Goal: Information Seeking & Learning: Learn about a topic

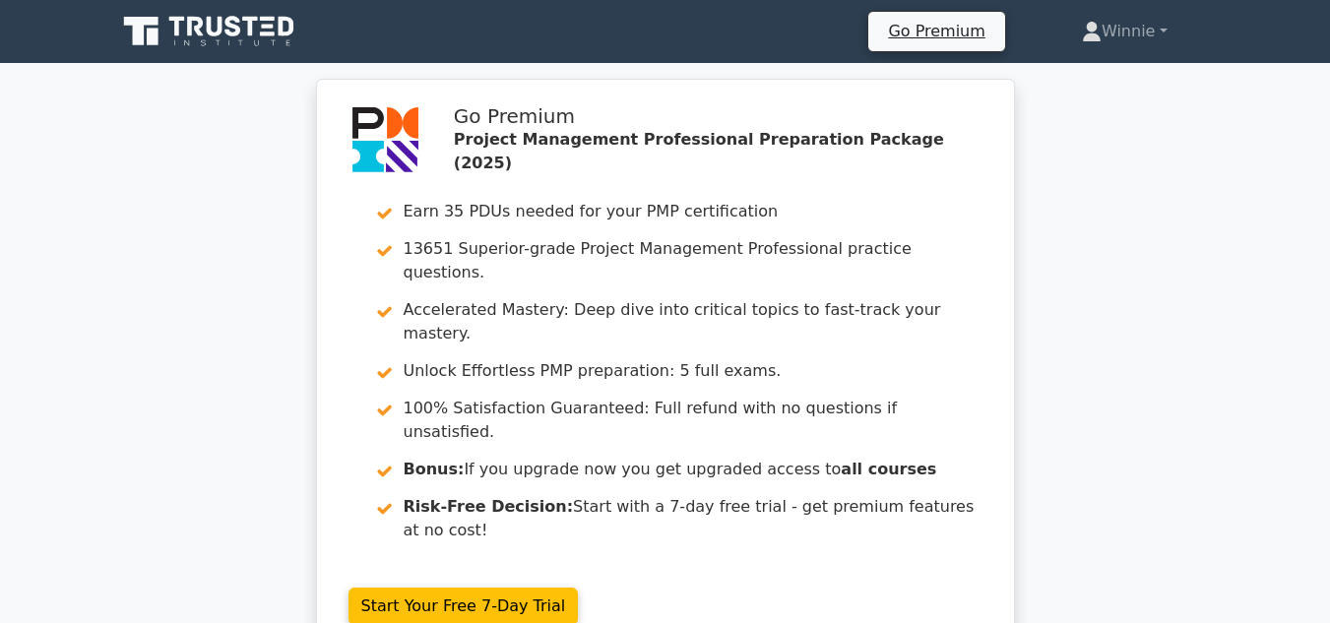
click at [242, 26] on icon at bounding box center [210, 31] width 189 height 37
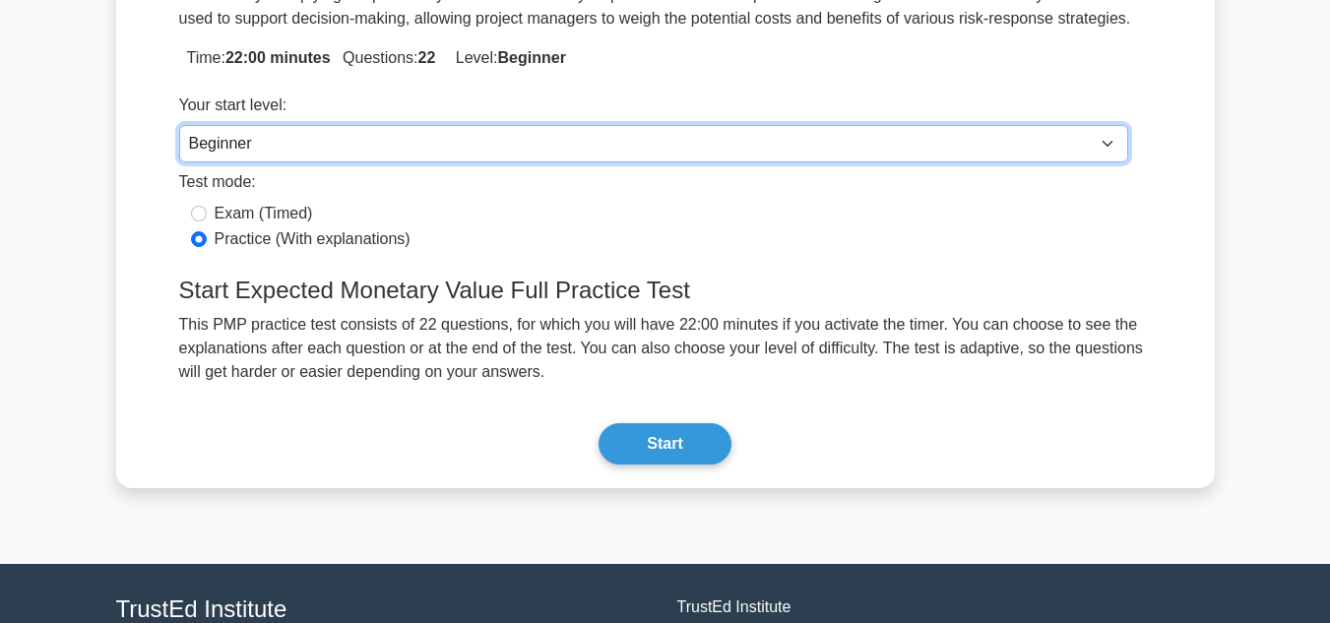
click at [344, 149] on select "Beginner Intermediate Expert" at bounding box center [653, 143] width 949 height 37
select select "intermediate"
click at [179, 125] on select "Beginner Intermediate Expert" at bounding box center [653, 143] width 949 height 37
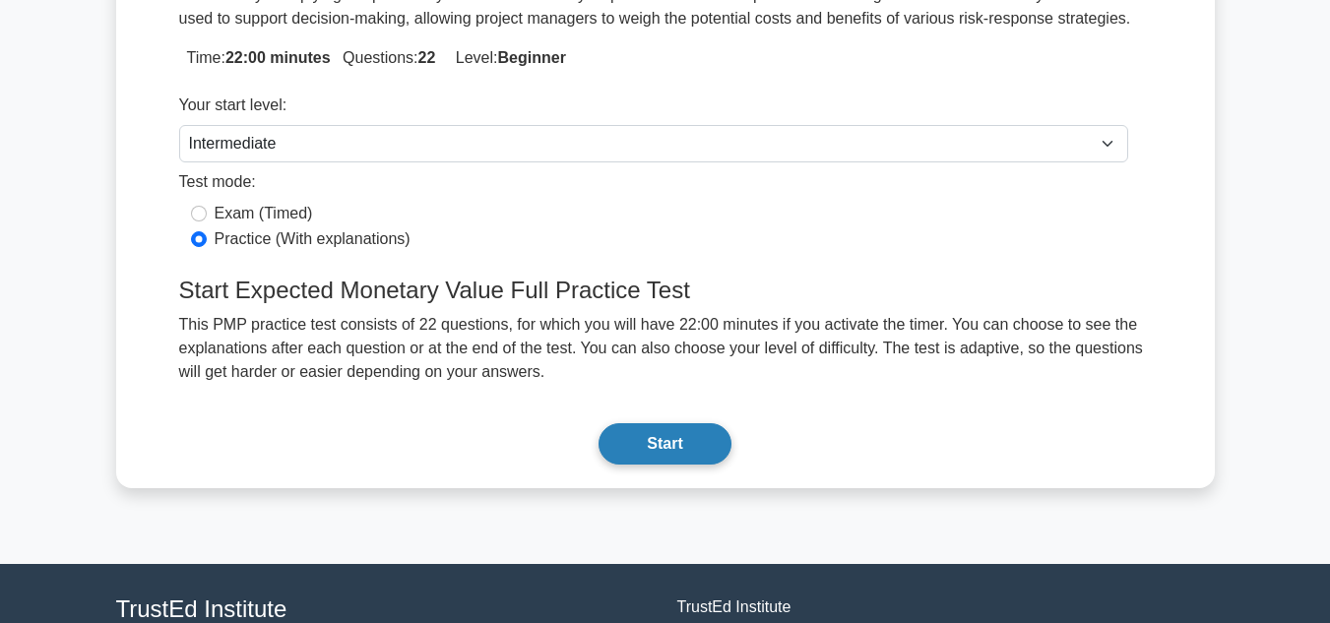
click at [676, 449] on button "Start" at bounding box center [664, 443] width 132 height 41
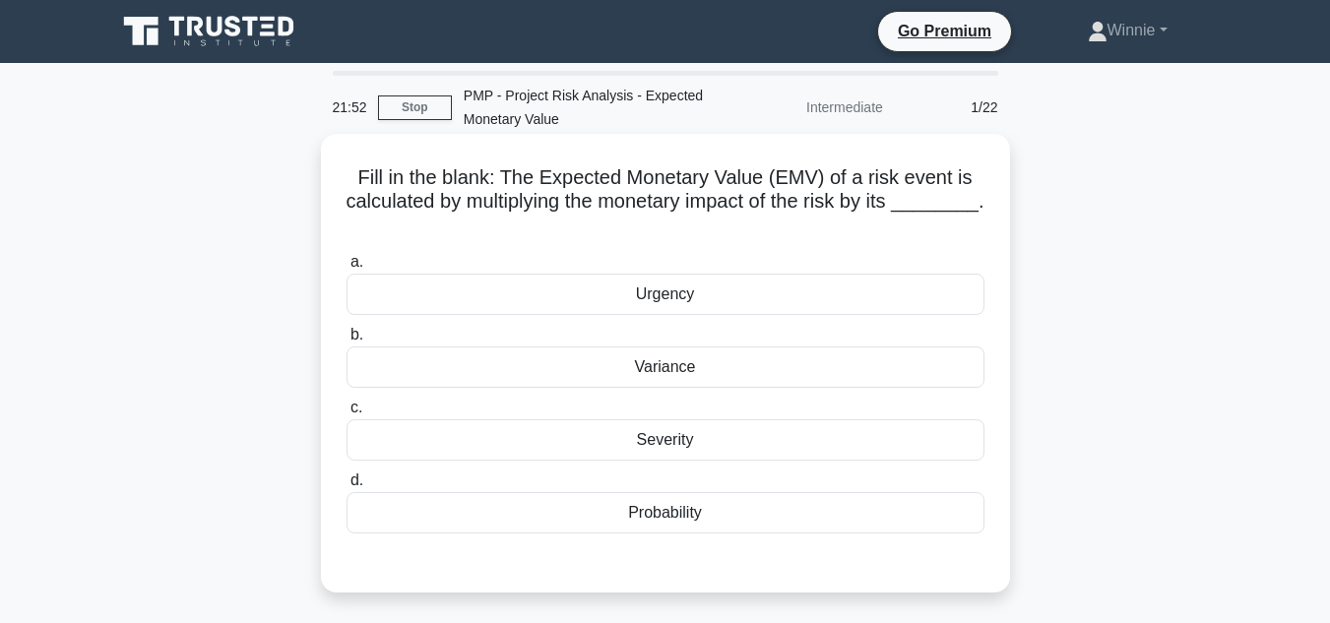
click at [686, 518] on div "Probability" at bounding box center [665, 512] width 638 height 41
click at [346, 487] on input "d. Probability" at bounding box center [346, 480] width 0 height 13
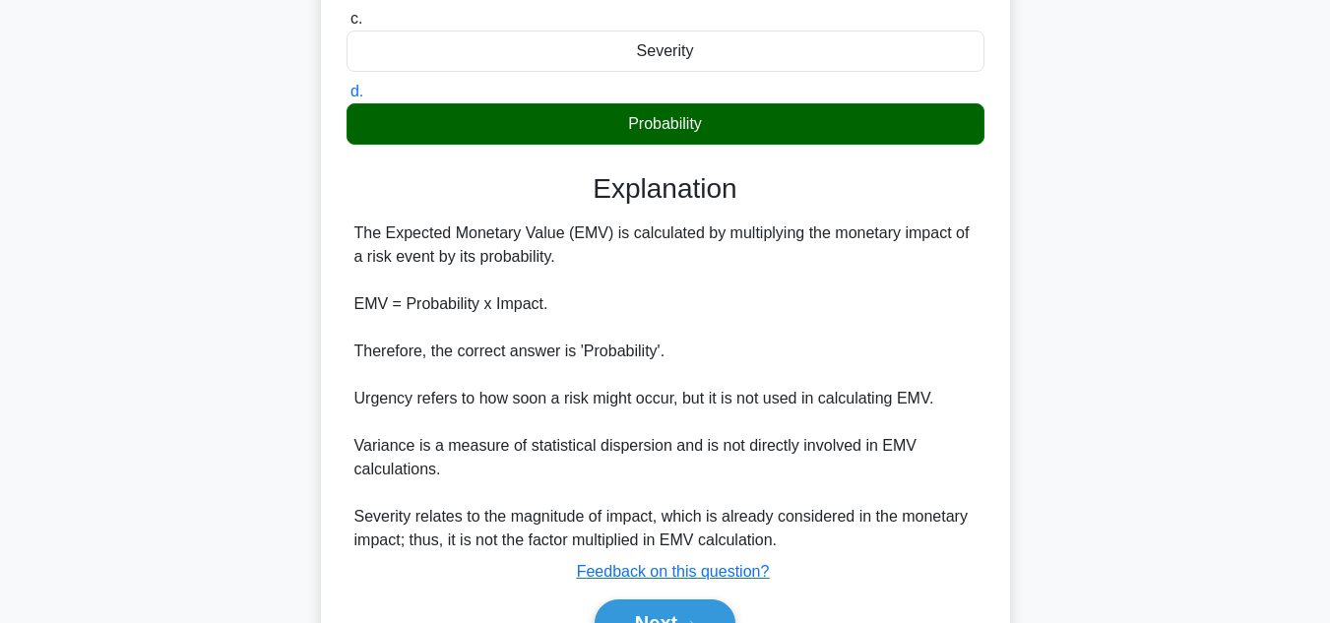
scroll to position [497, 0]
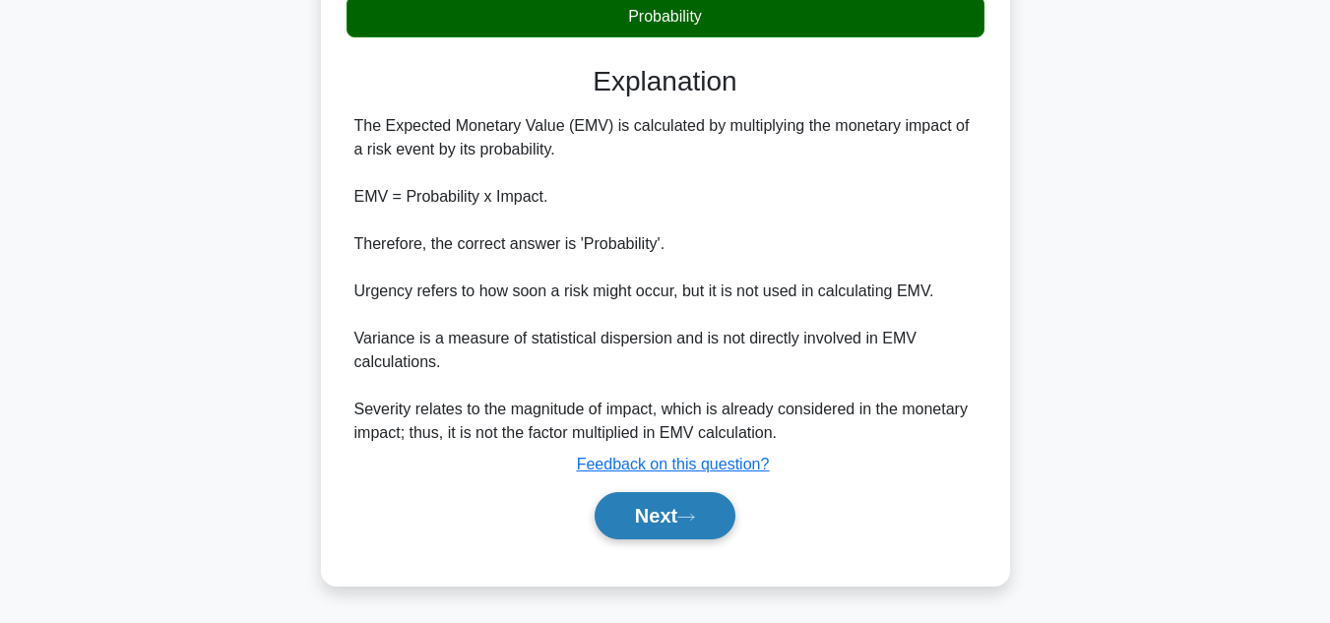
click at [681, 509] on button "Next" at bounding box center [664, 515] width 141 height 47
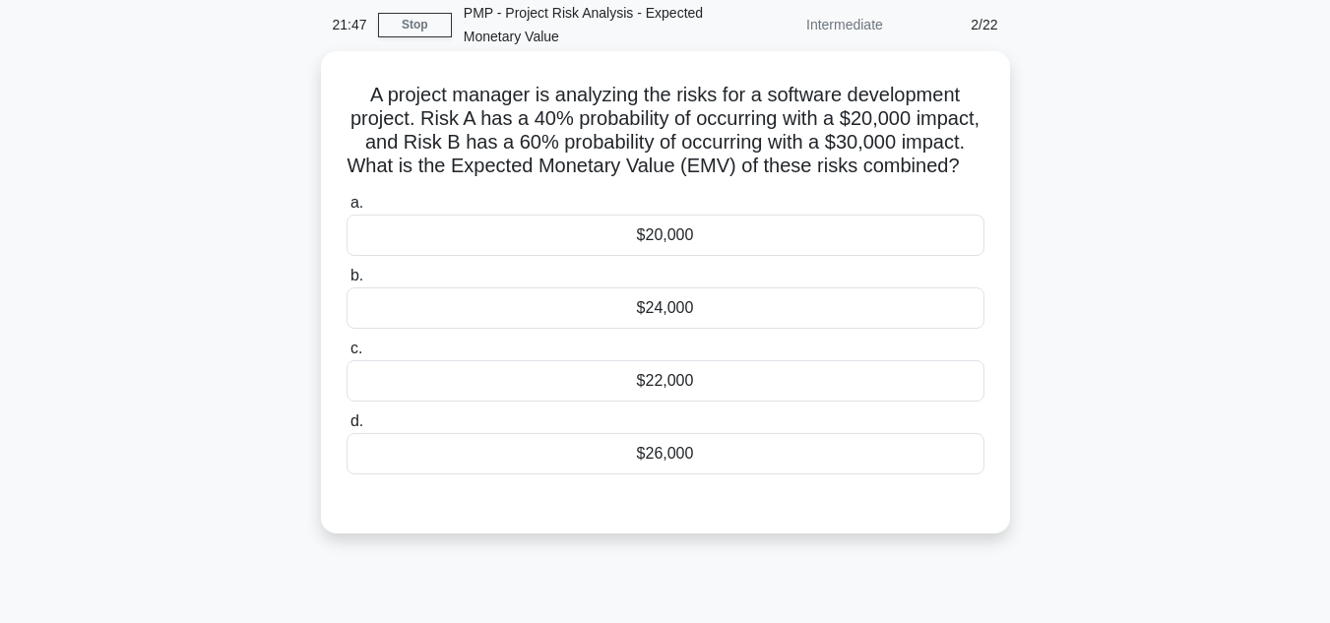
scroll to position [0, 0]
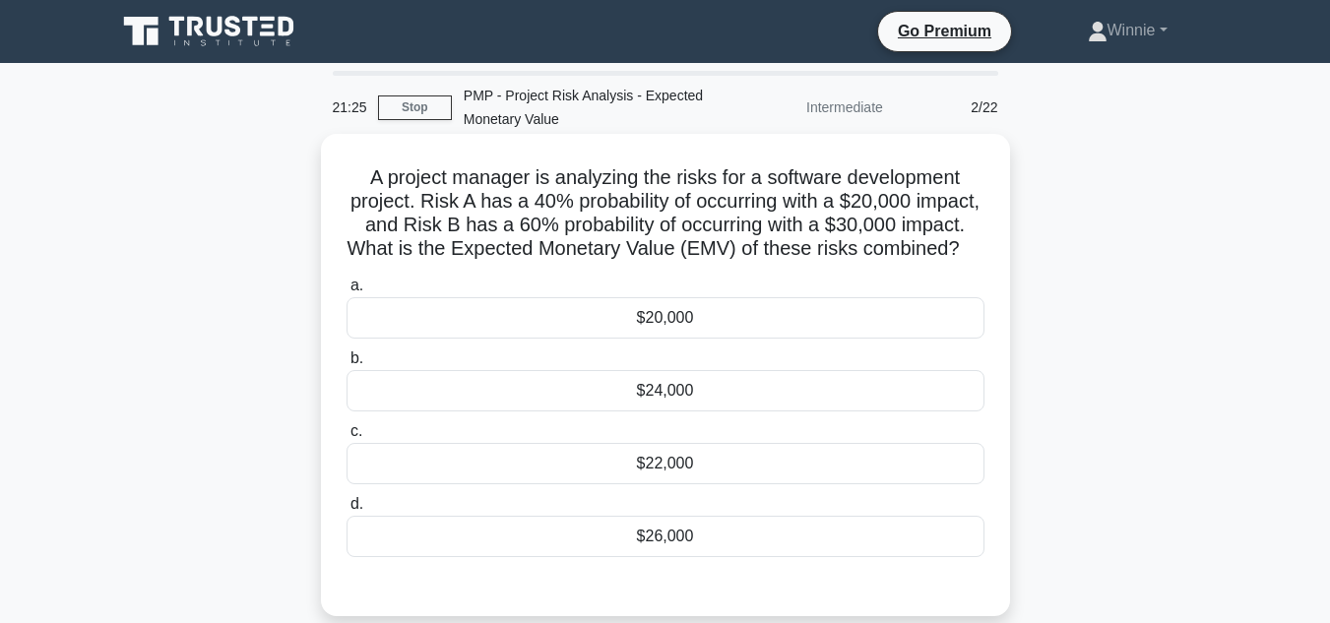
click at [754, 557] on div "$26,000" at bounding box center [665, 536] width 638 height 41
click at [346, 511] on input "d. $26,000" at bounding box center [346, 504] width 0 height 13
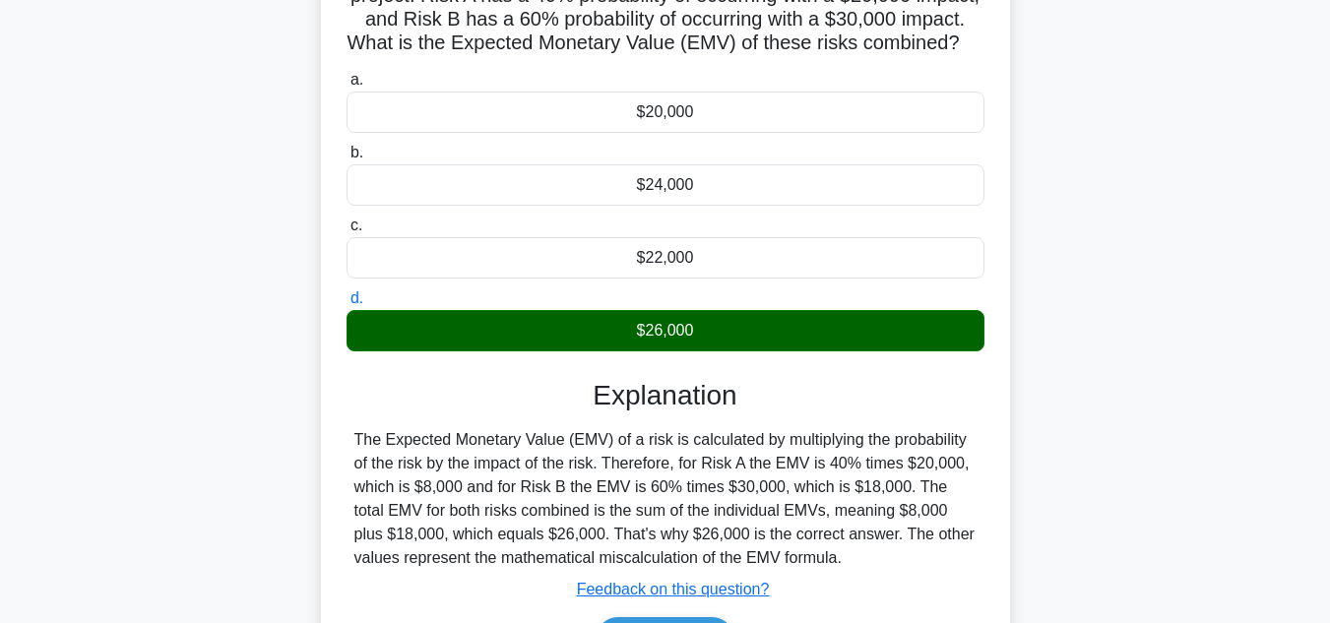
scroll to position [440, 0]
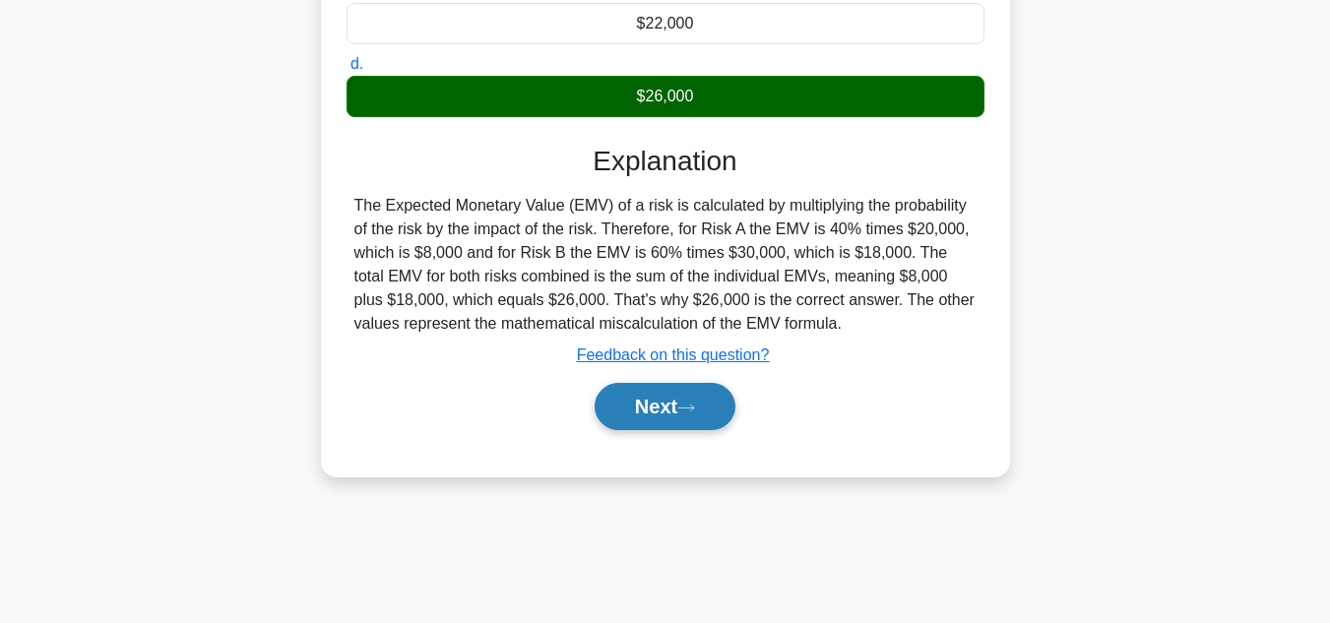
click at [626, 430] on button "Next" at bounding box center [664, 406] width 141 height 47
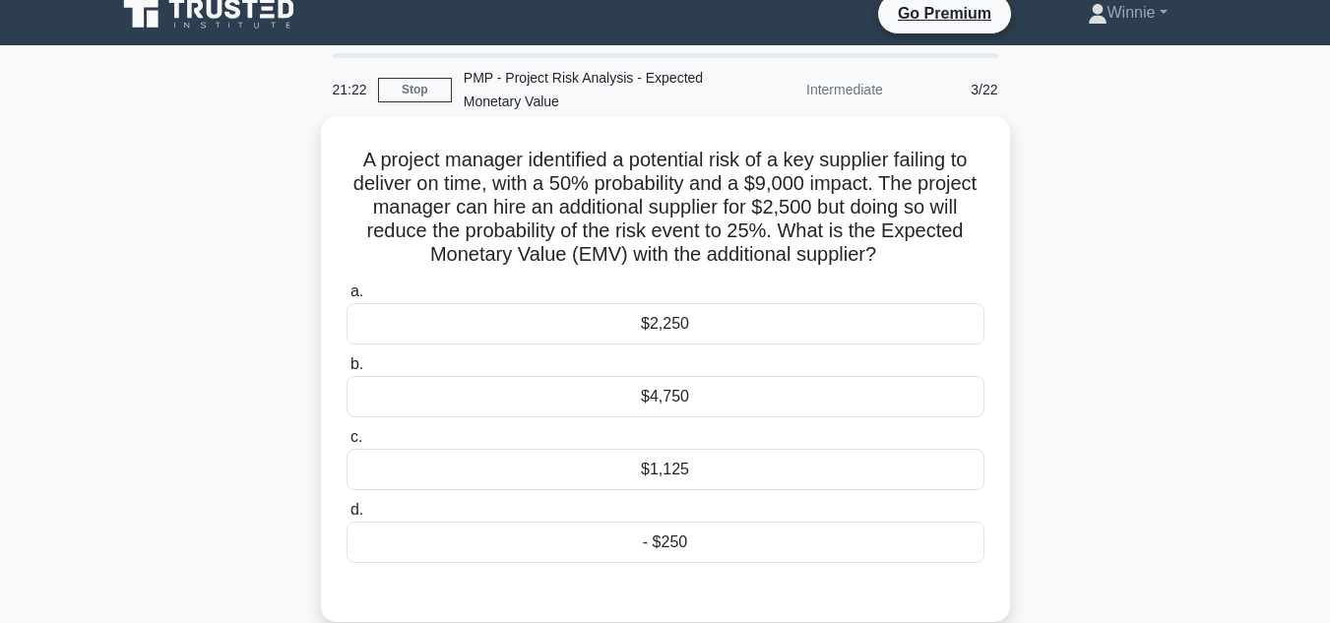
scroll to position [0, 0]
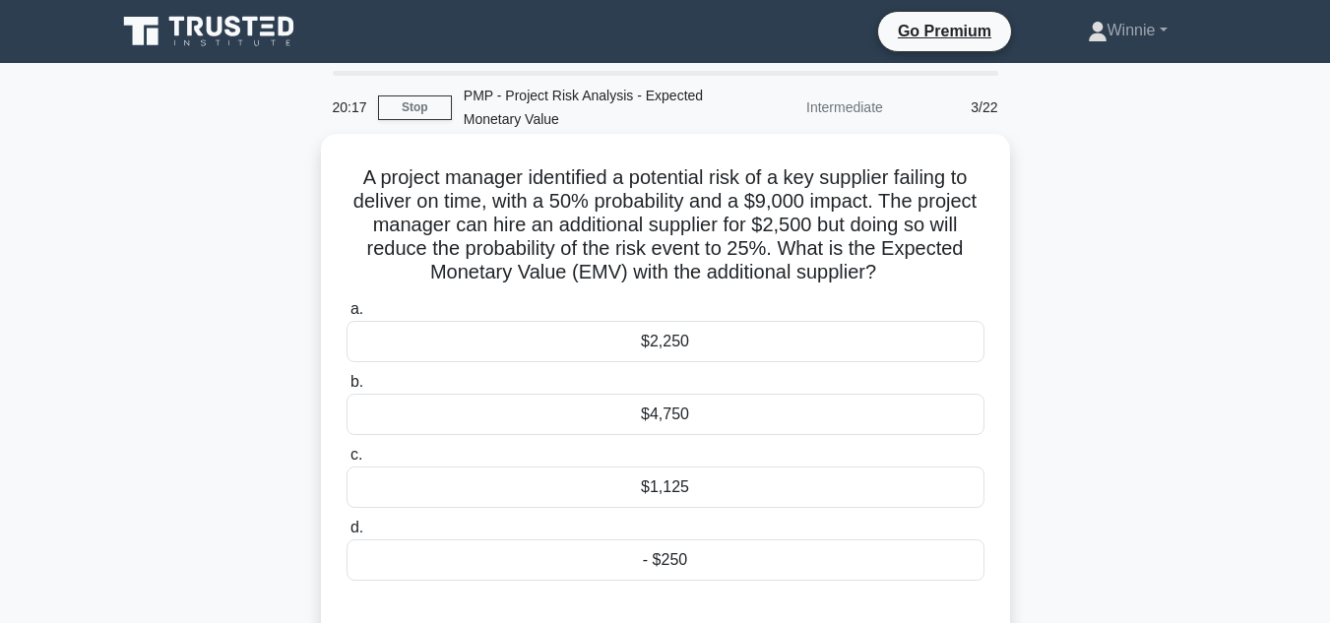
click at [668, 564] on div "- $250" at bounding box center [665, 559] width 638 height 41
click at [346, 534] on input "d. - $250" at bounding box center [346, 528] width 0 height 13
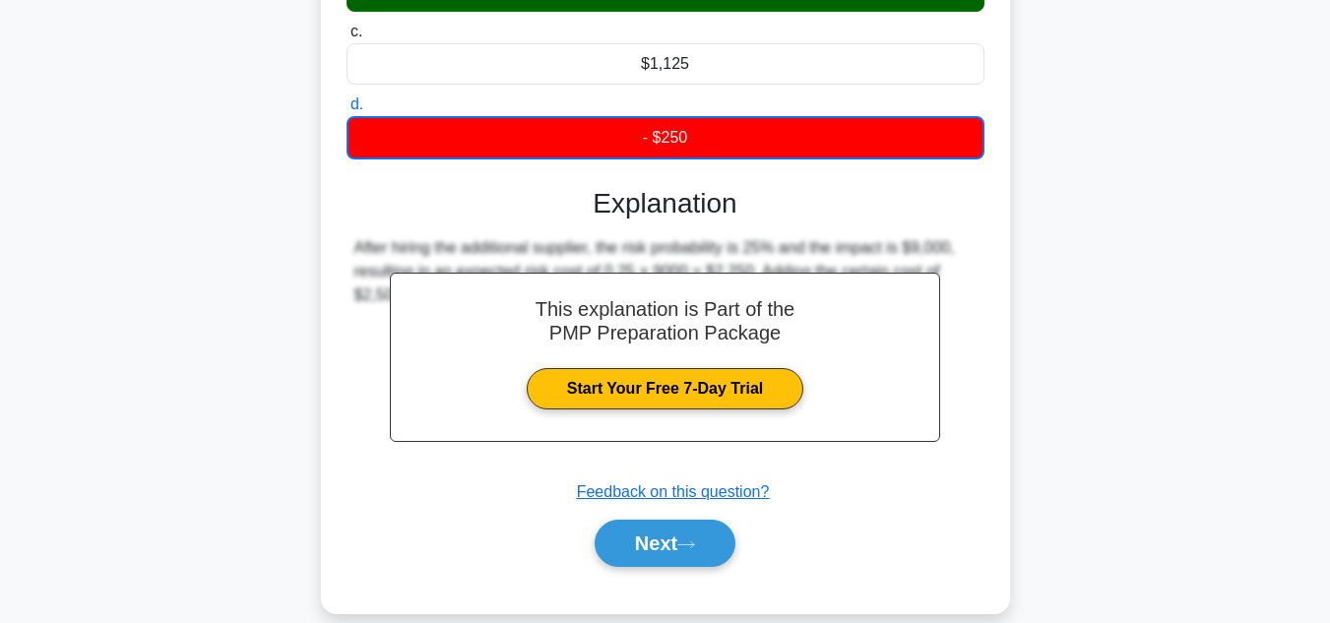
scroll to position [452, 0]
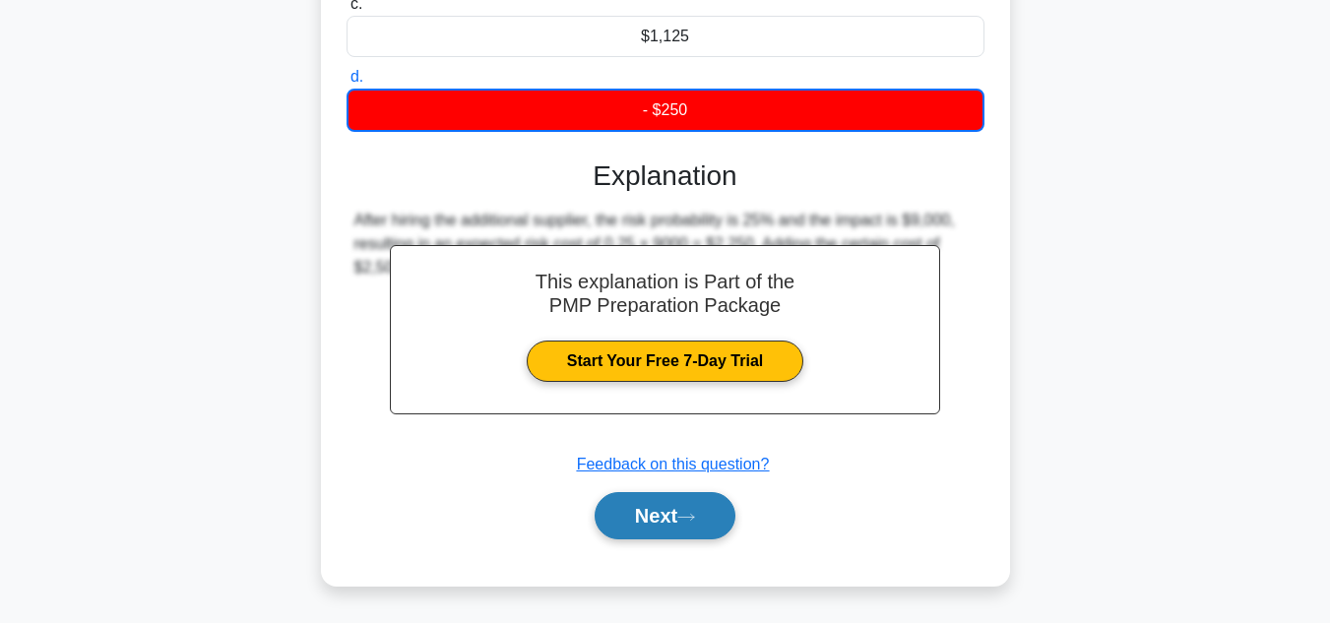
click at [628, 523] on button "Next" at bounding box center [664, 515] width 141 height 47
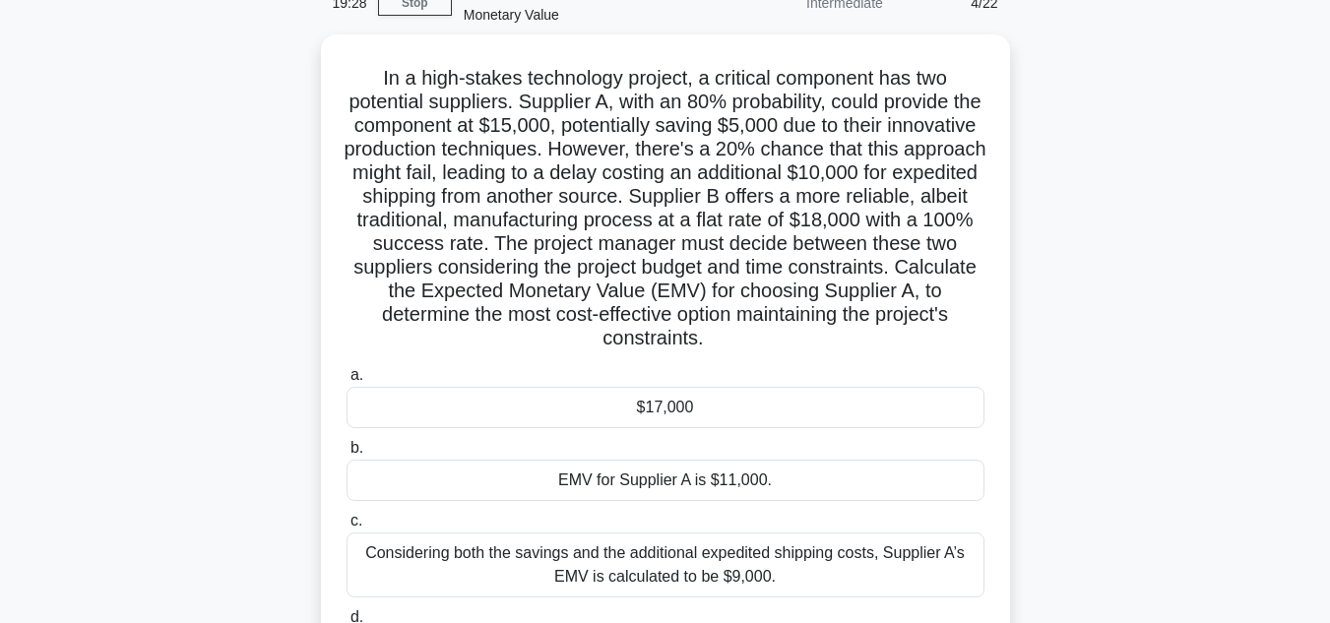
scroll to position [46, 0]
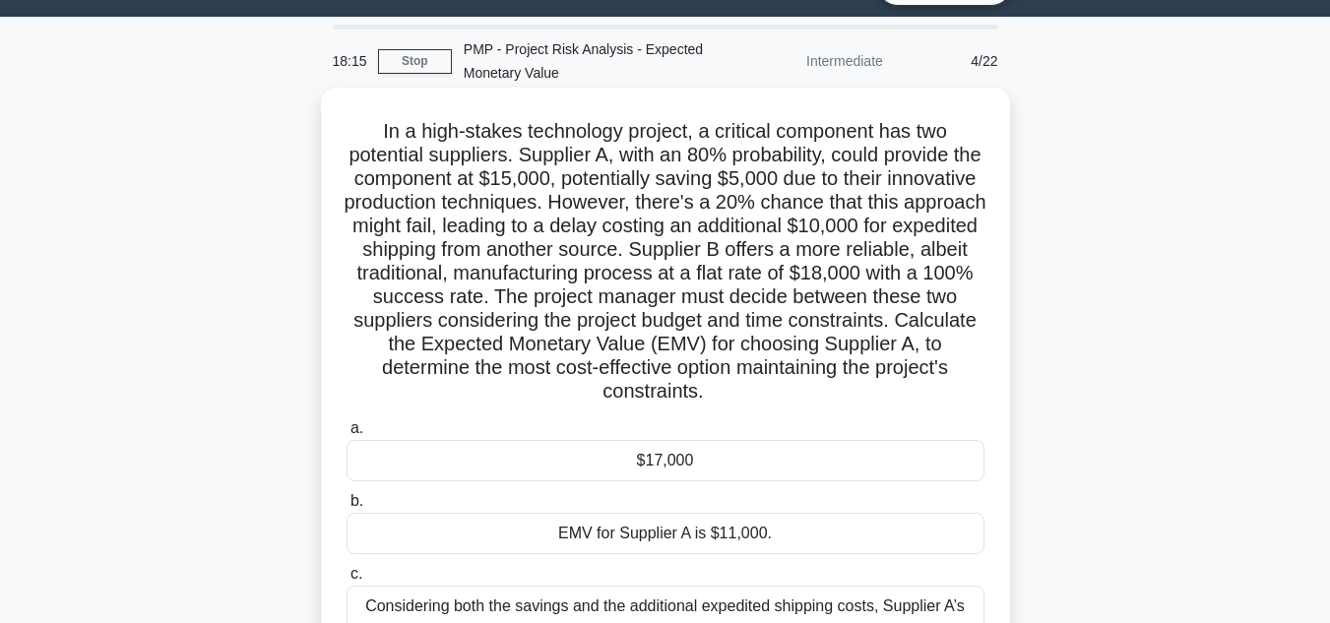
drag, startPoint x: 365, startPoint y: 129, endPoint x: 877, endPoint y: 397, distance: 577.5
click at [877, 397] on h5 "In a high-stakes technology project, a critical component has two potential sup…" at bounding box center [665, 261] width 642 height 285
copy h5 "In a high-stakes technology project, a critical component has two potential sup…"
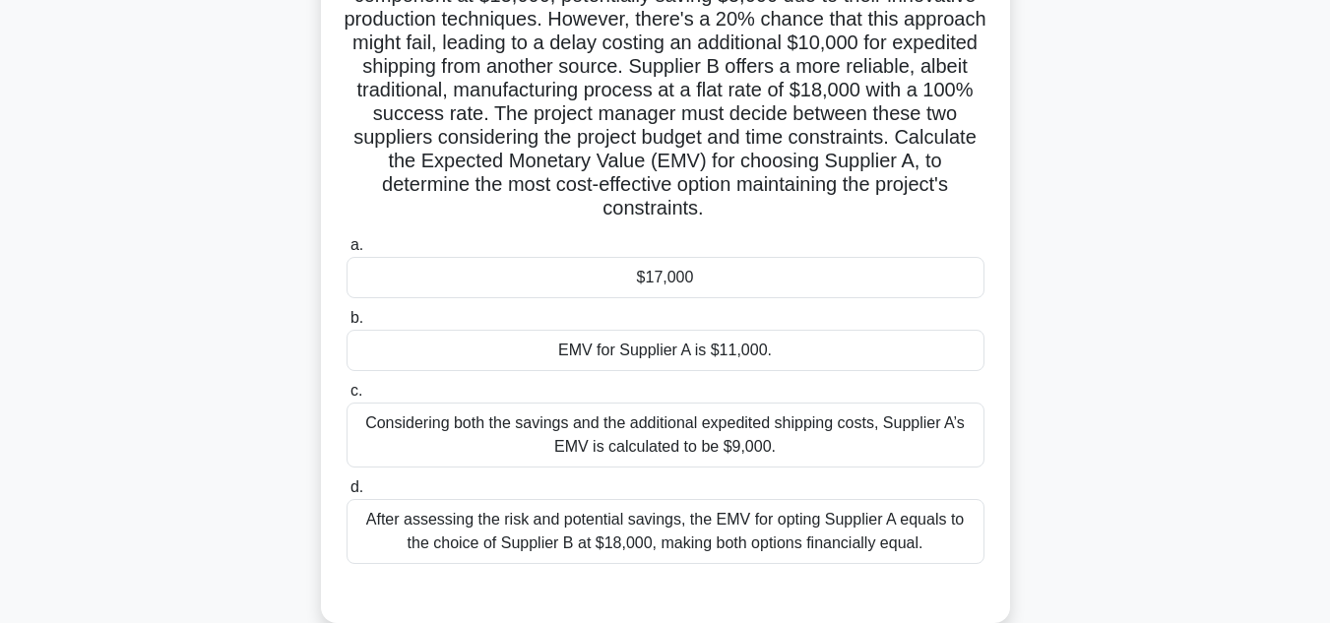
scroll to position [243, 0]
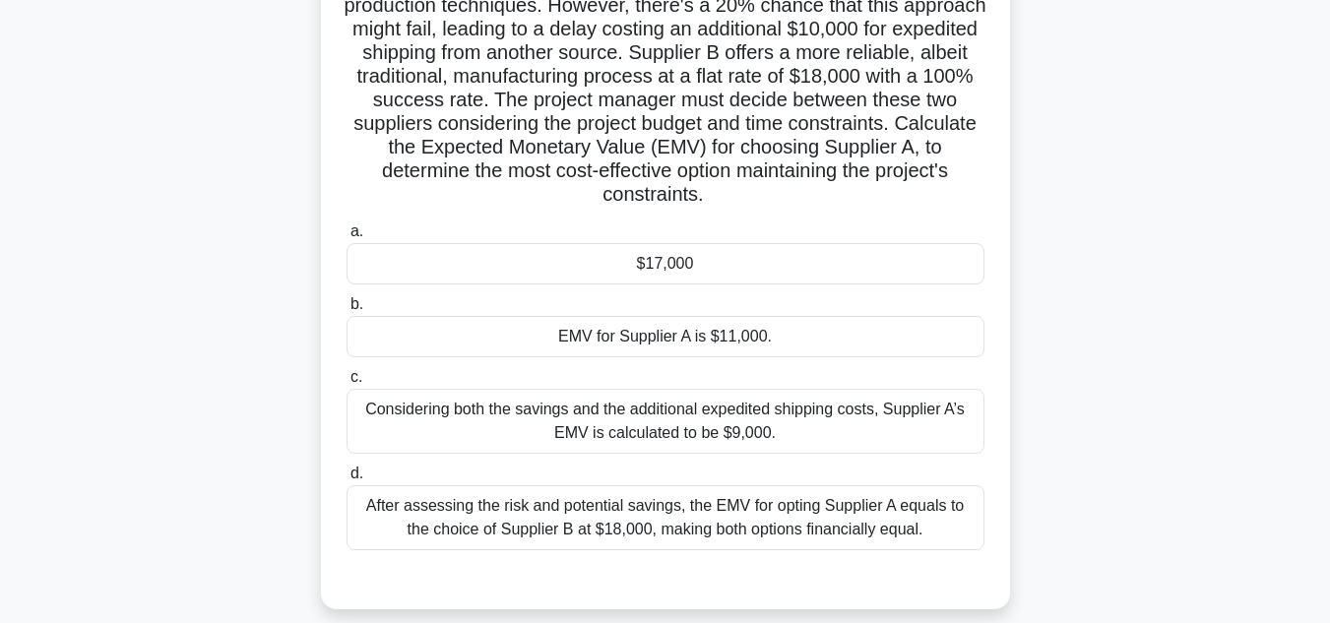
click at [737, 266] on div "$17,000" at bounding box center [665, 263] width 638 height 41
click at [346, 238] on input "a. $17,000" at bounding box center [346, 231] width 0 height 13
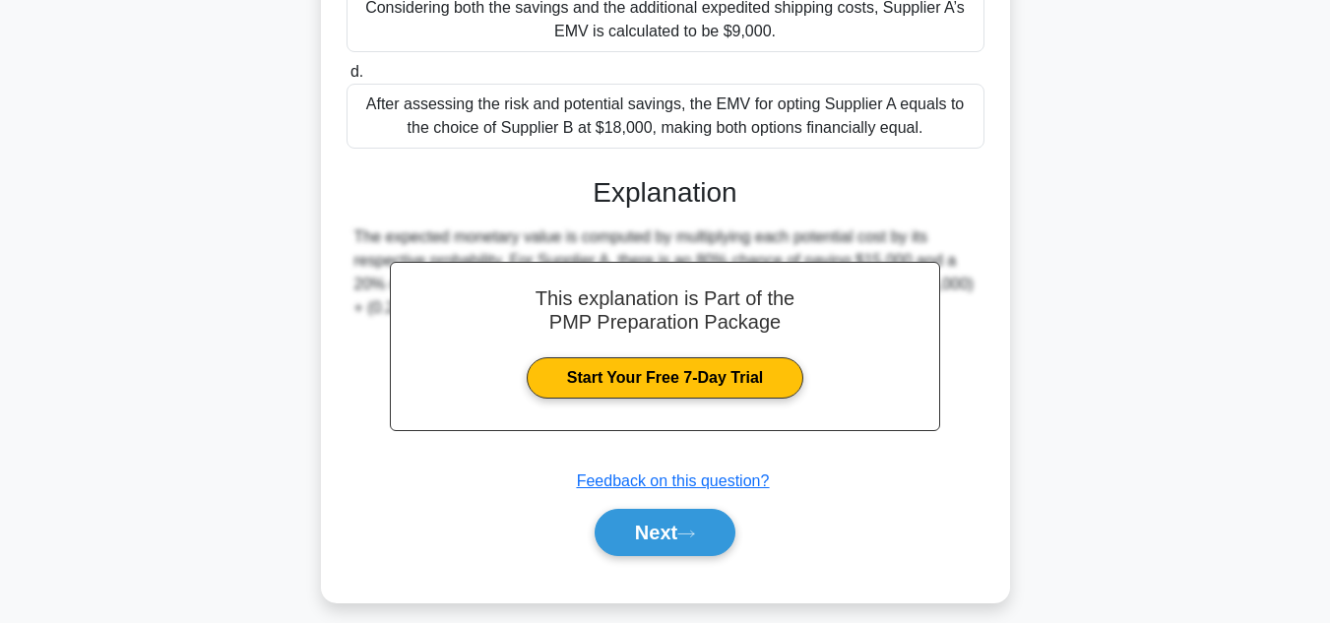
scroll to position [662, 0]
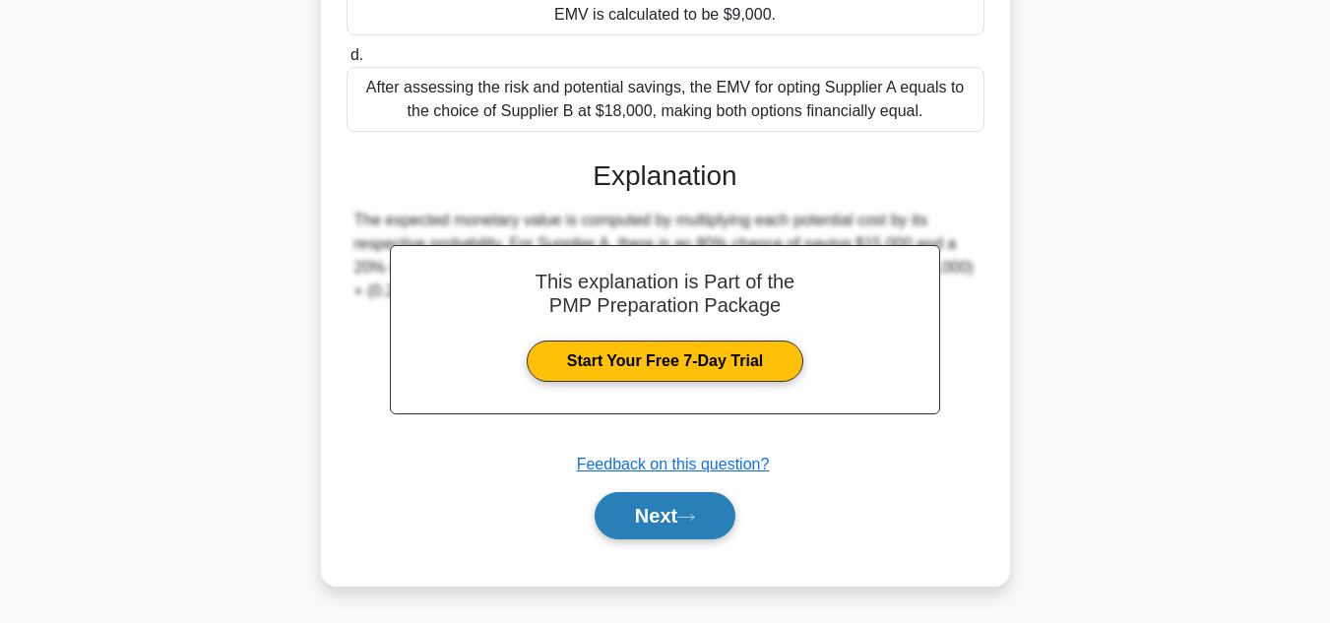
click at [665, 518] on button "Next" at bounding box center [664, 515] width 141 height 47
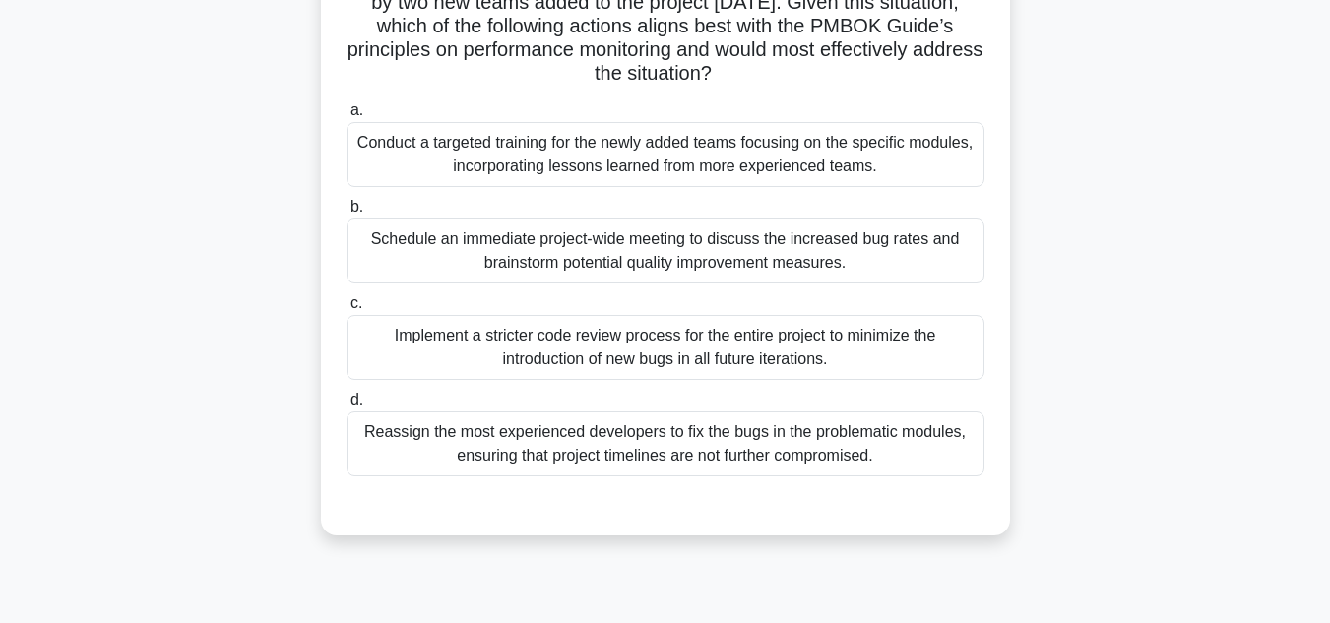
scroll to position [341, 0]
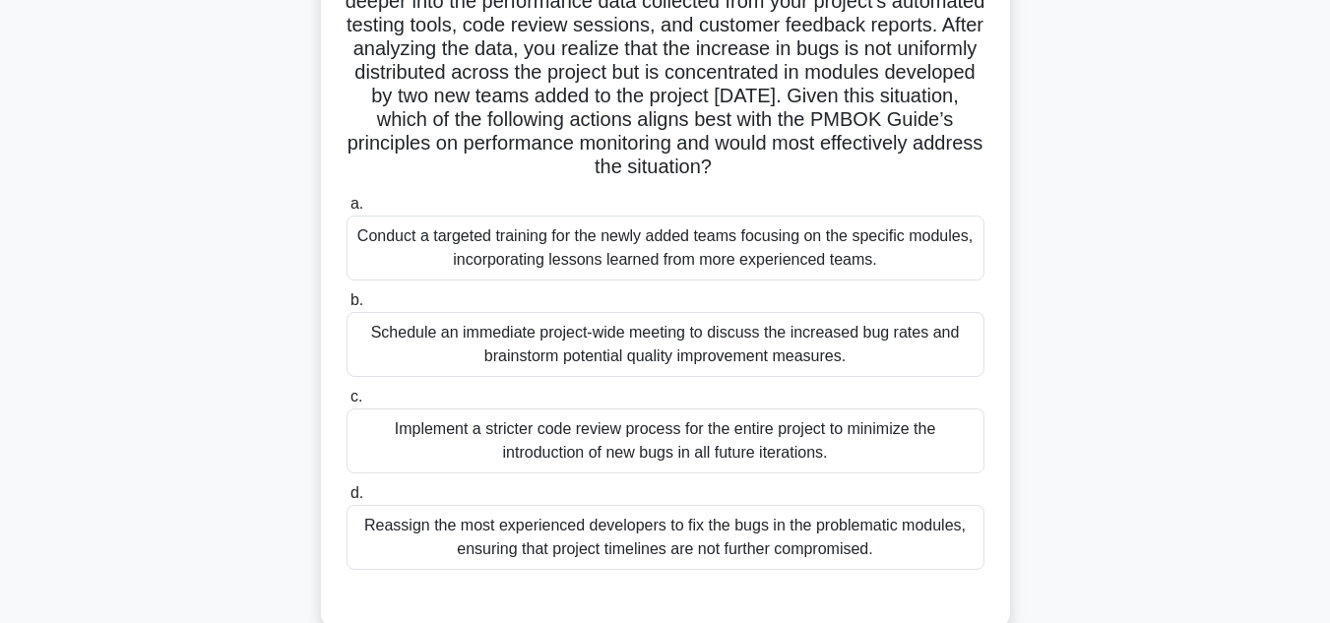
click at [823, 347] on div "Schedule an immediate project-wide meeting to discuss the increased bug rates a…" at bounding box center [665, 344] width 638 height 65
click at [346, 307] on input "b. Schedule an immediate project-wide meeting to discuss the increased bug rate…" at bounding box center [346, 300] width 0 height 13
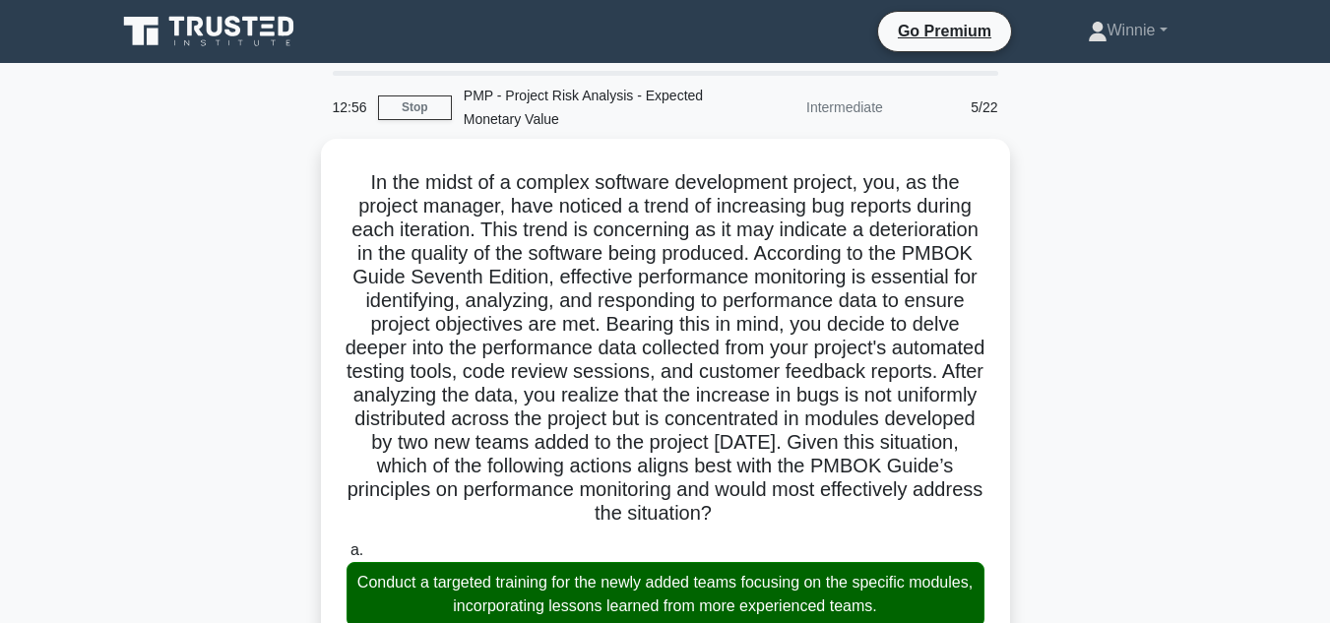
scroll to position [853, 0]
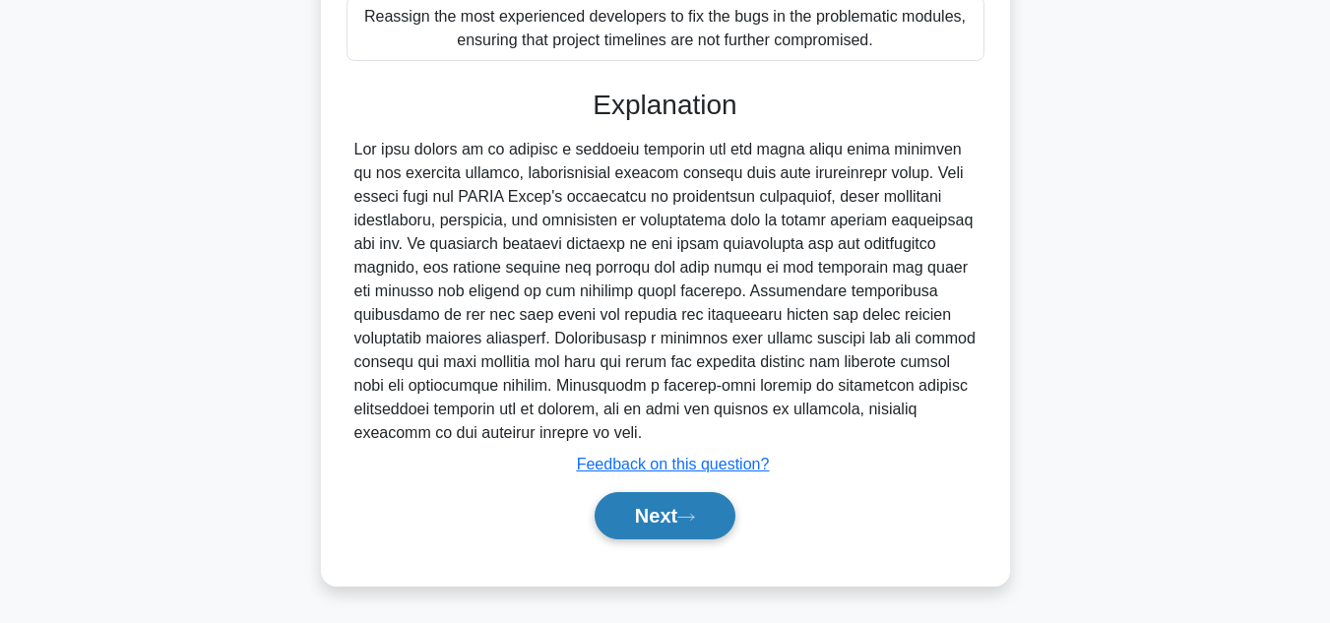
click at [663, 507] on button "Next" at bounding box center [664, 515] width 141 height 47
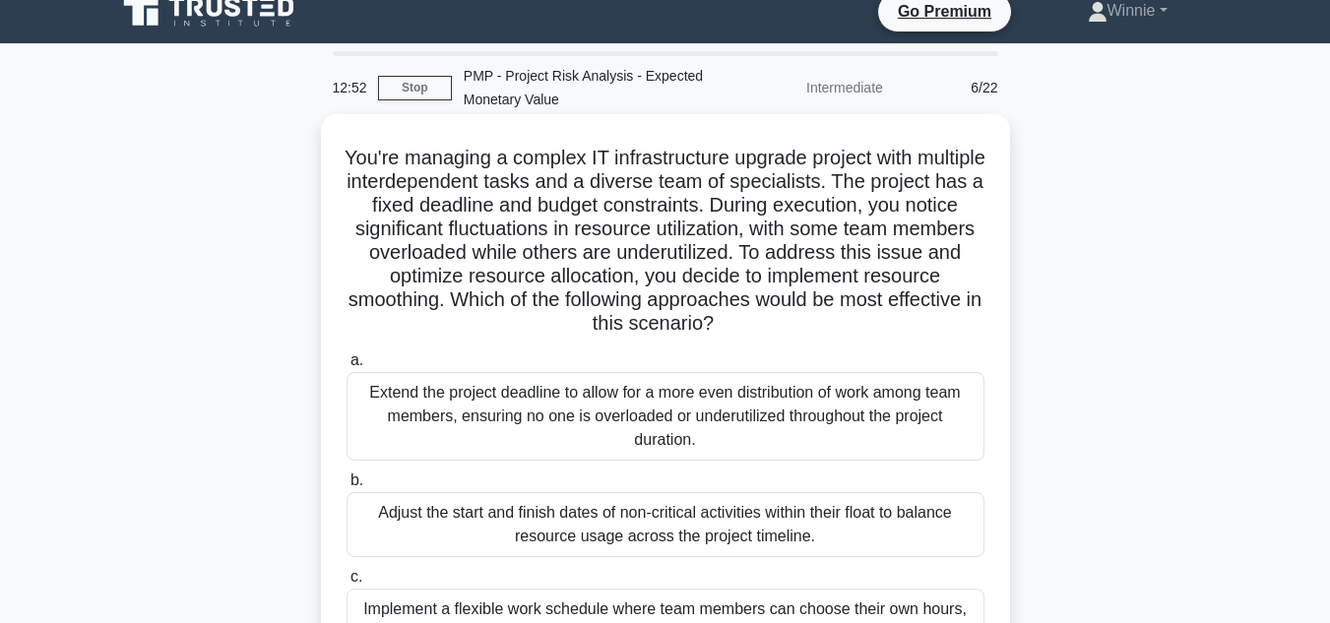
scroll to position [0, 0]
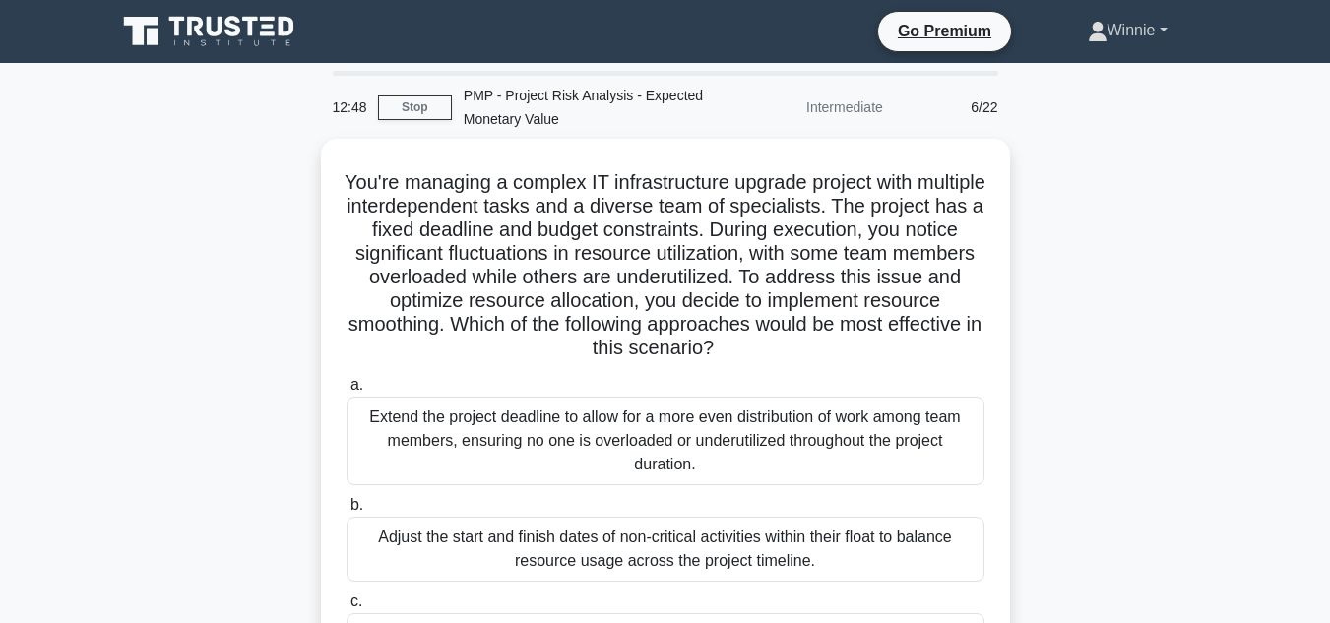
click at [1156, 38] on link "Winnie" at bounding box center [1127, 30] width 174 height 39
click at [1073, 196] on div "You're managing a complex IT infrastructure upgrade project with multiple inter…" at bounding box center [665, 522] width 1122 height 766
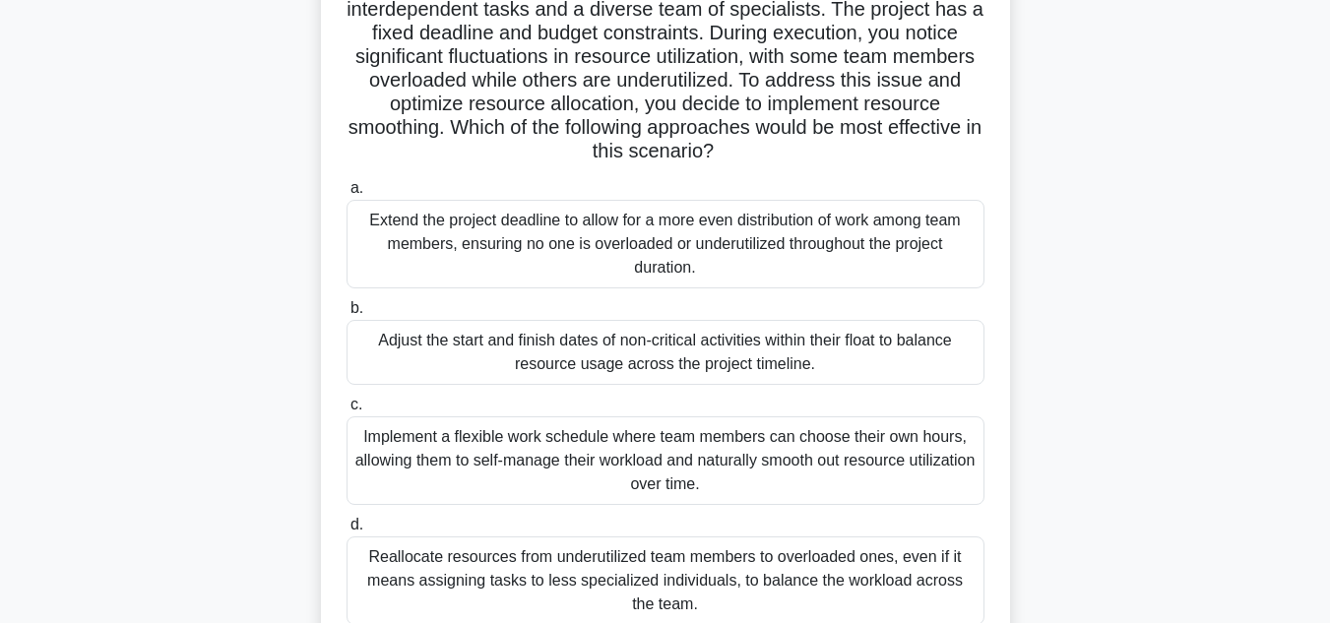
scroll to position [295, 0]
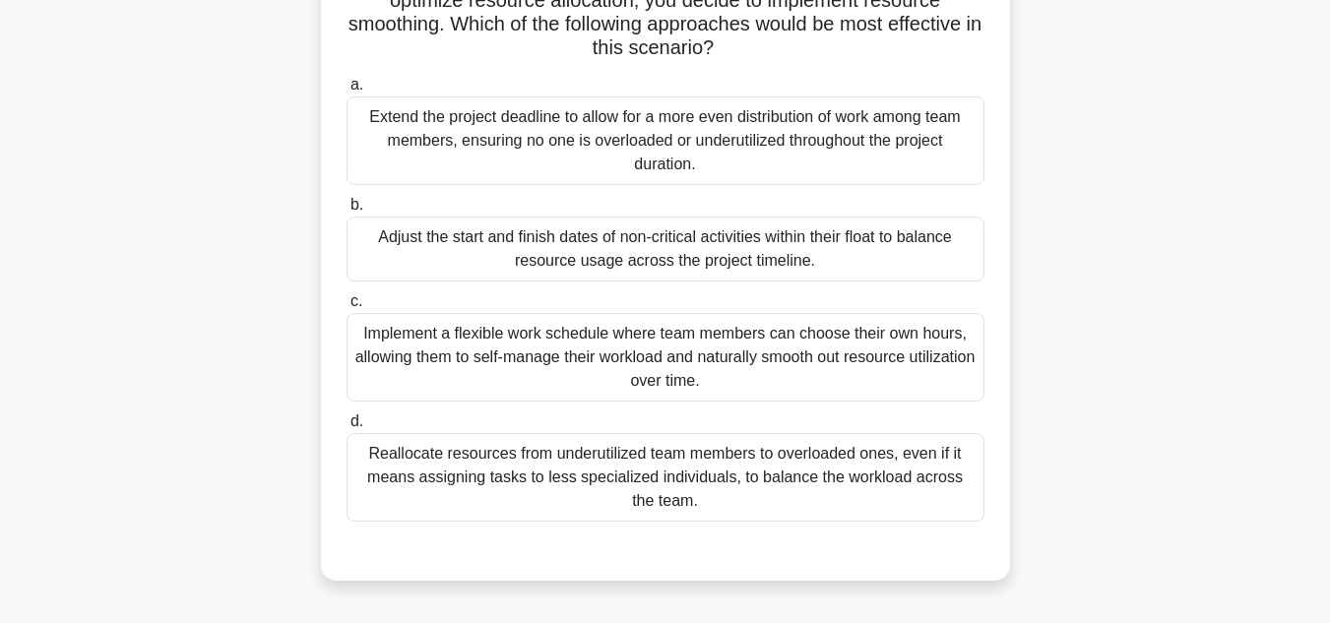
click at [753, 242] on div "Adjust the start and finish dates of non-critical activities within their float…" at bounding box center [665, 249] width 638 height 65
click at [346, 212] on input "b. Adjust the start and finish dates of non-critical activities within their fl…" at bounding box center [346, 205] width 0 height 13
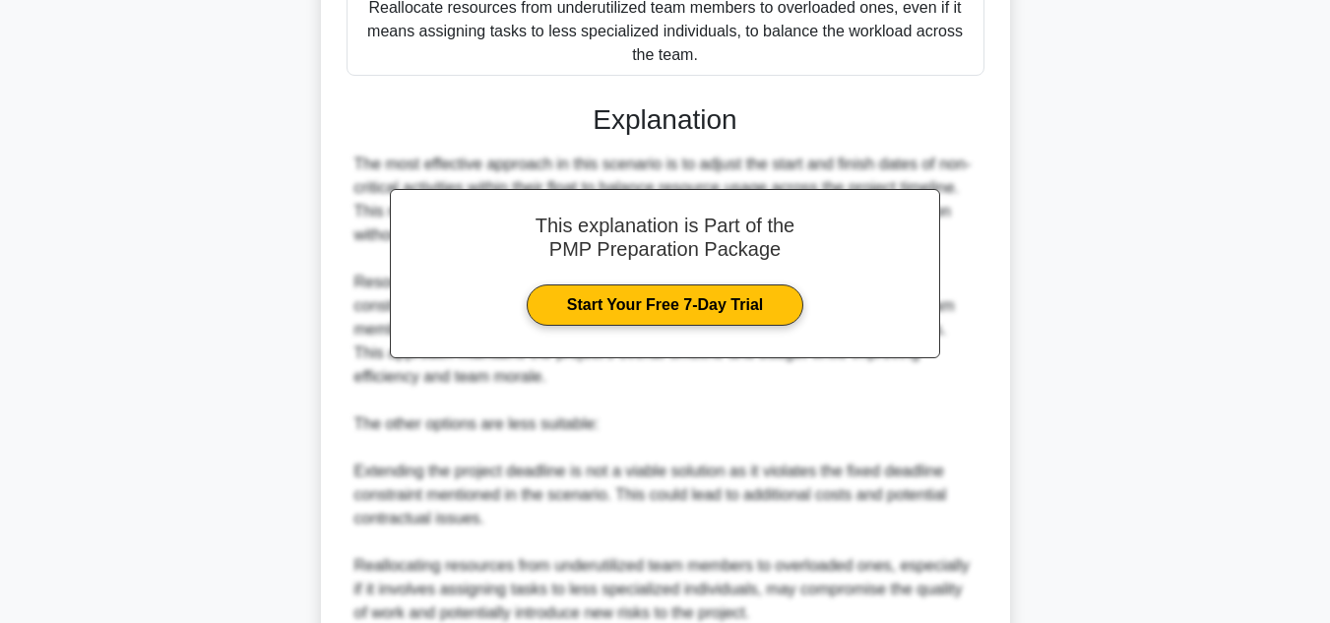
scroll to position [1135, 0]
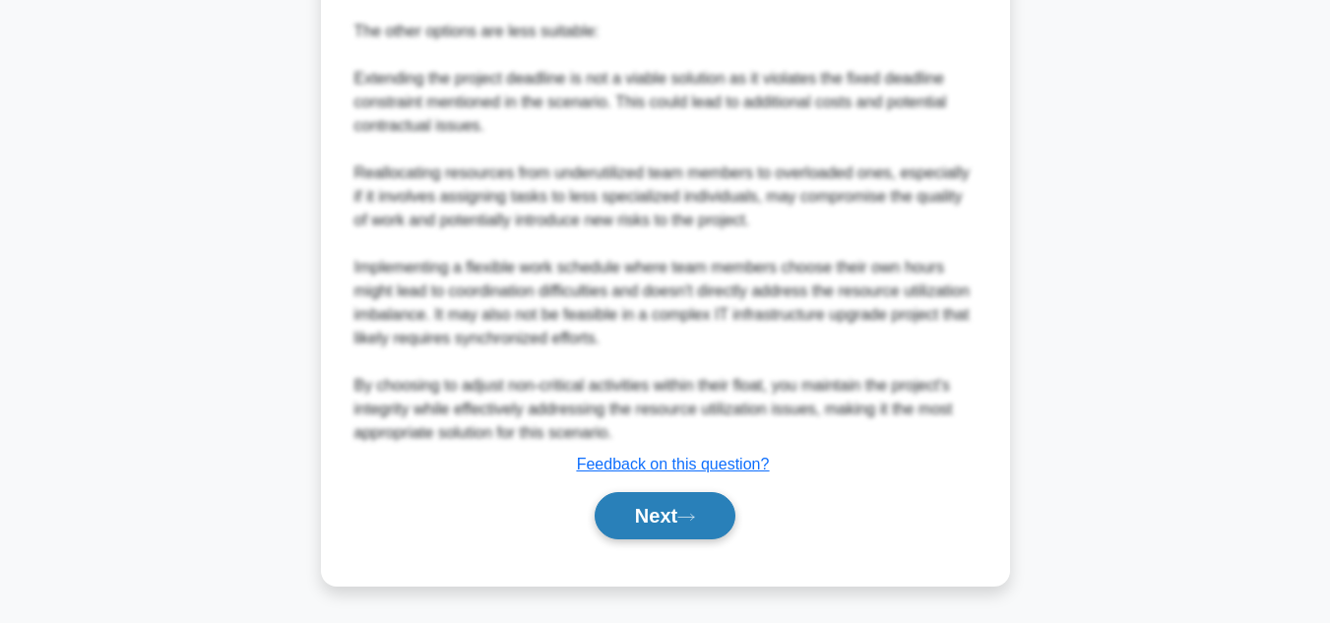
click at [676, 519] on button "Next" at bounding box center [664, 515] width 141 height 47
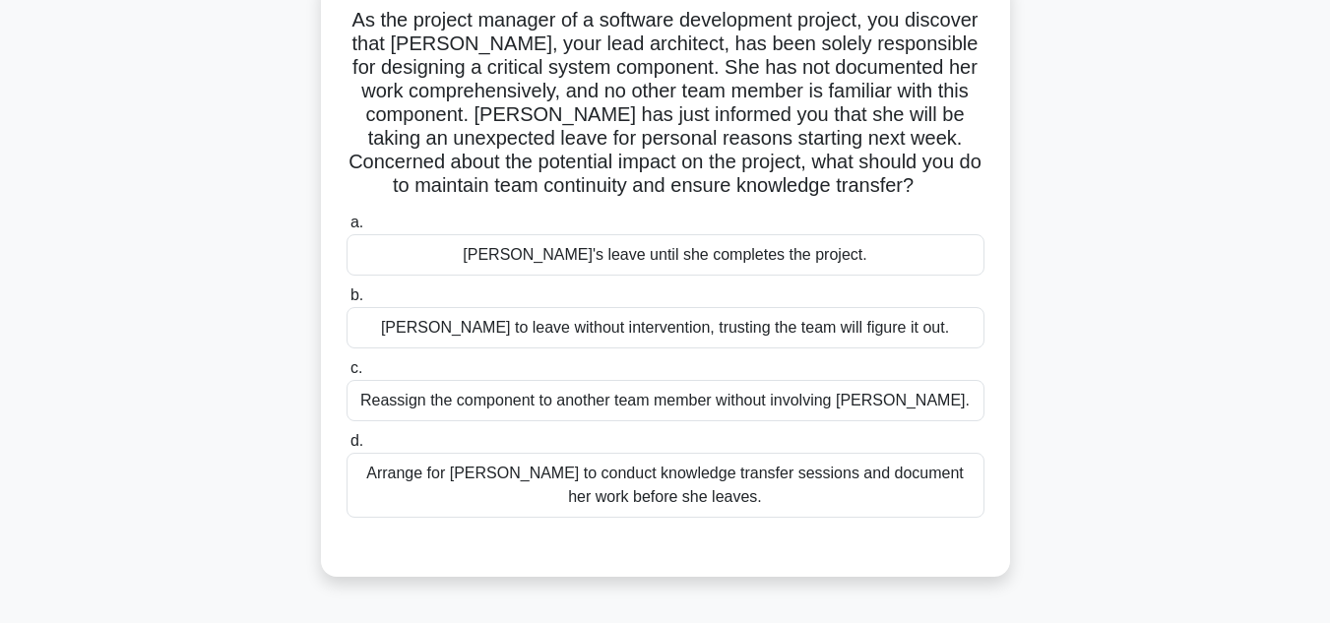
scroll to position [197, 0]
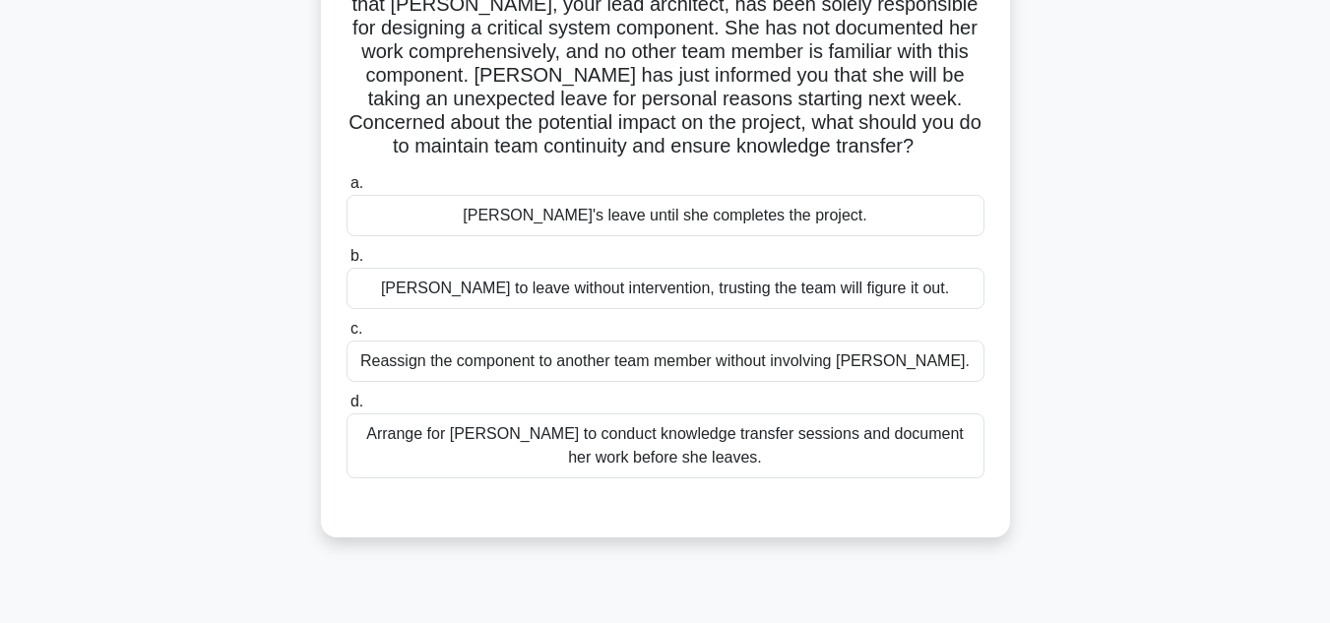
click at [812, 431] on div "Arrange for Maria to conduct knowledge transfer sessions and document her work …" at bounding box center [665, 445] width 638 height 65
click at [346, 408] on input "d. Arrange for Maria to conduct knowledge transfer sessions and document her wo…" at bounding box center [346, 402] width 0 height 13
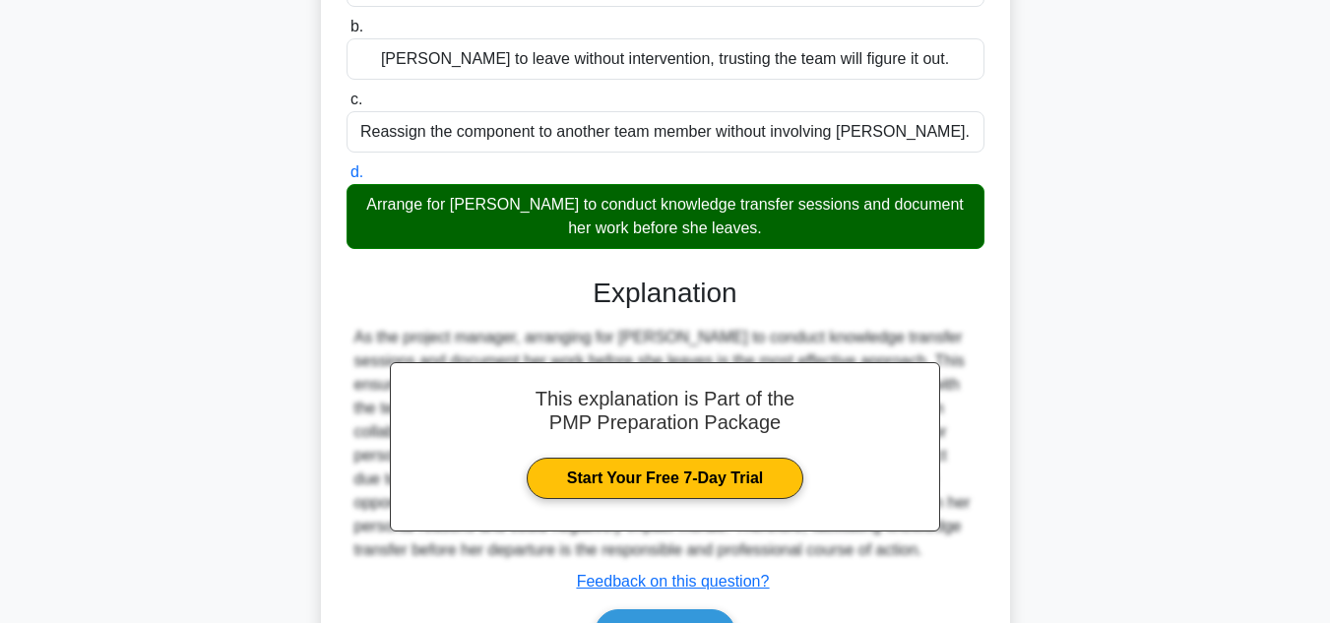
scroll to position [544, 0]
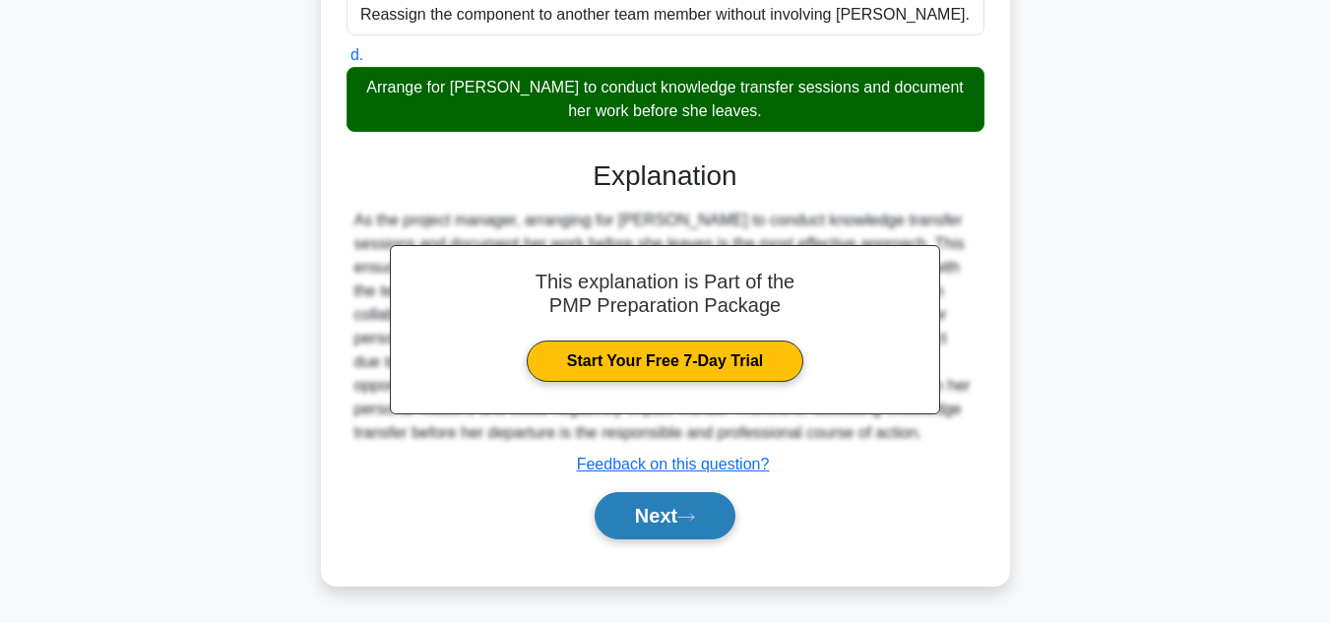
click at [667, 508] on button "Next" at bounding box center [664, 515] width 141 height 47
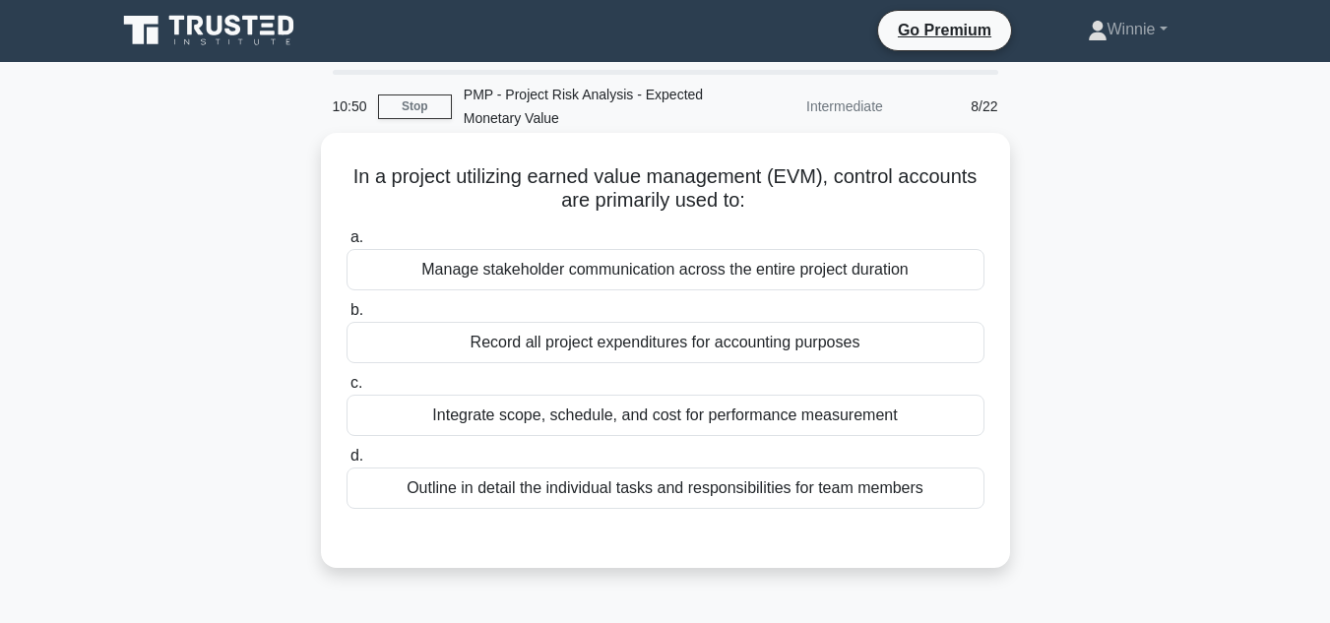
scroll to position [0, 0]
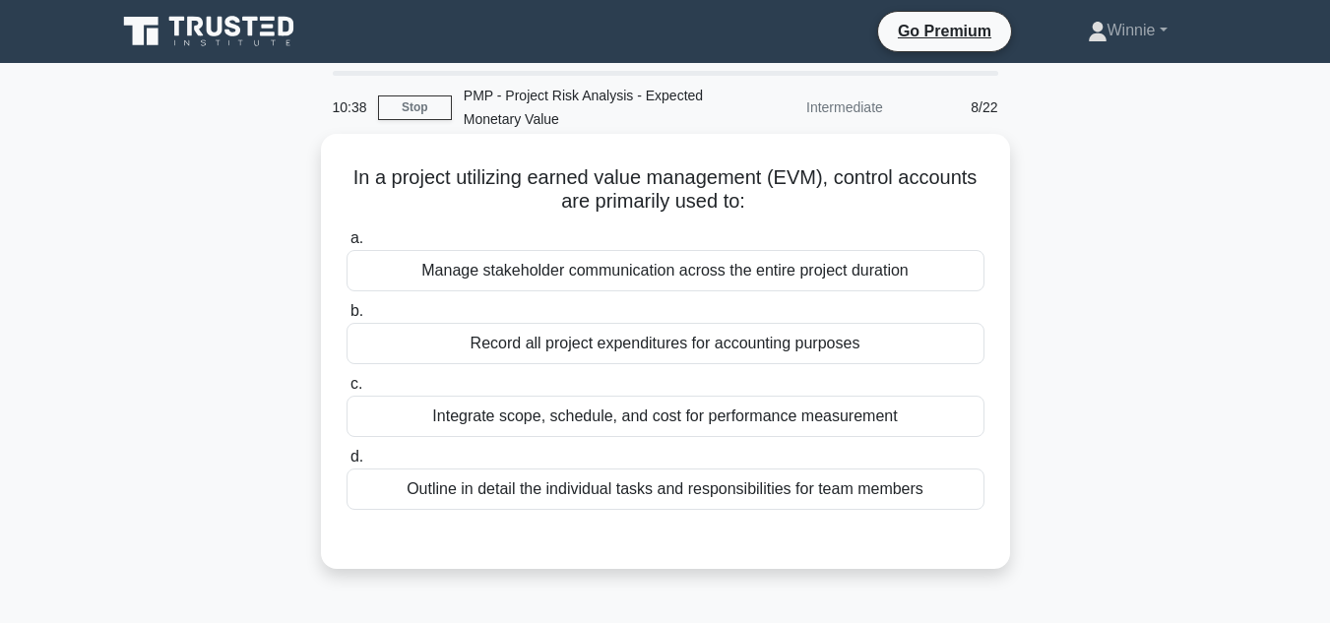
click at [774, 421] on div "Integrate scope, schedule, and cost for performance measurement" at bounding box center [665, 416] width 638 height 41
click at [346, 391] on input "c. Integrate scope, schedule, and cost for performance measurement" at bounding box center [346, 384] width 0 height 13
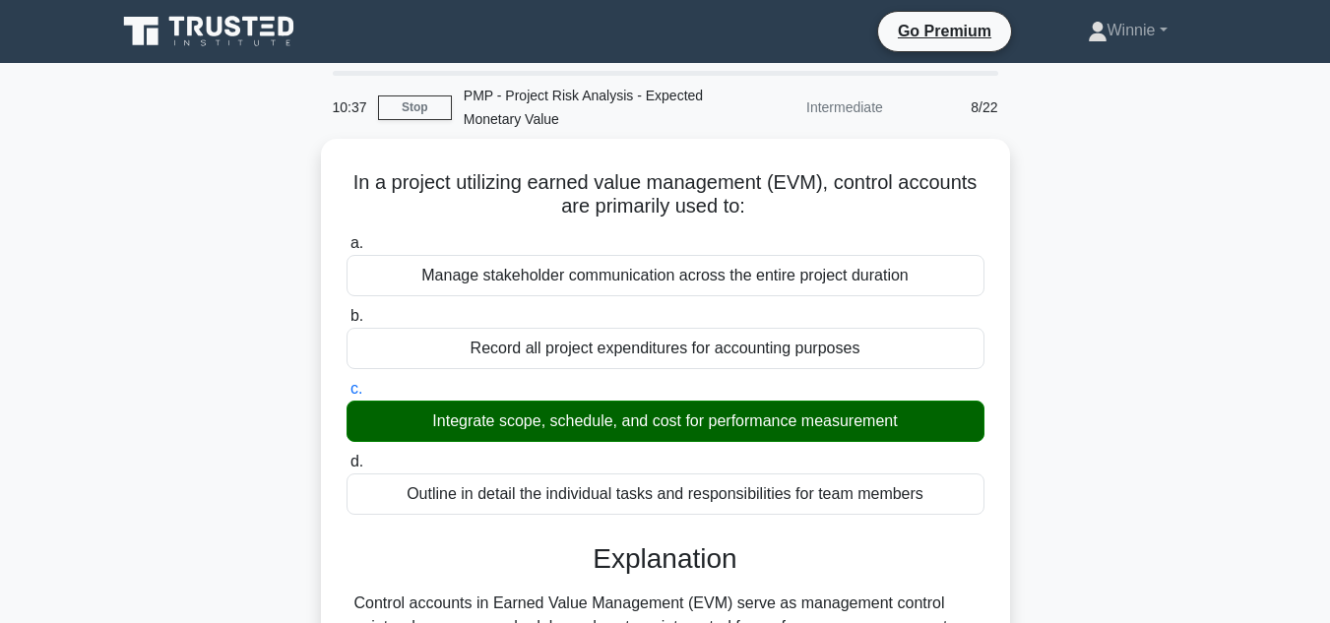
scroll to position [440, 0]
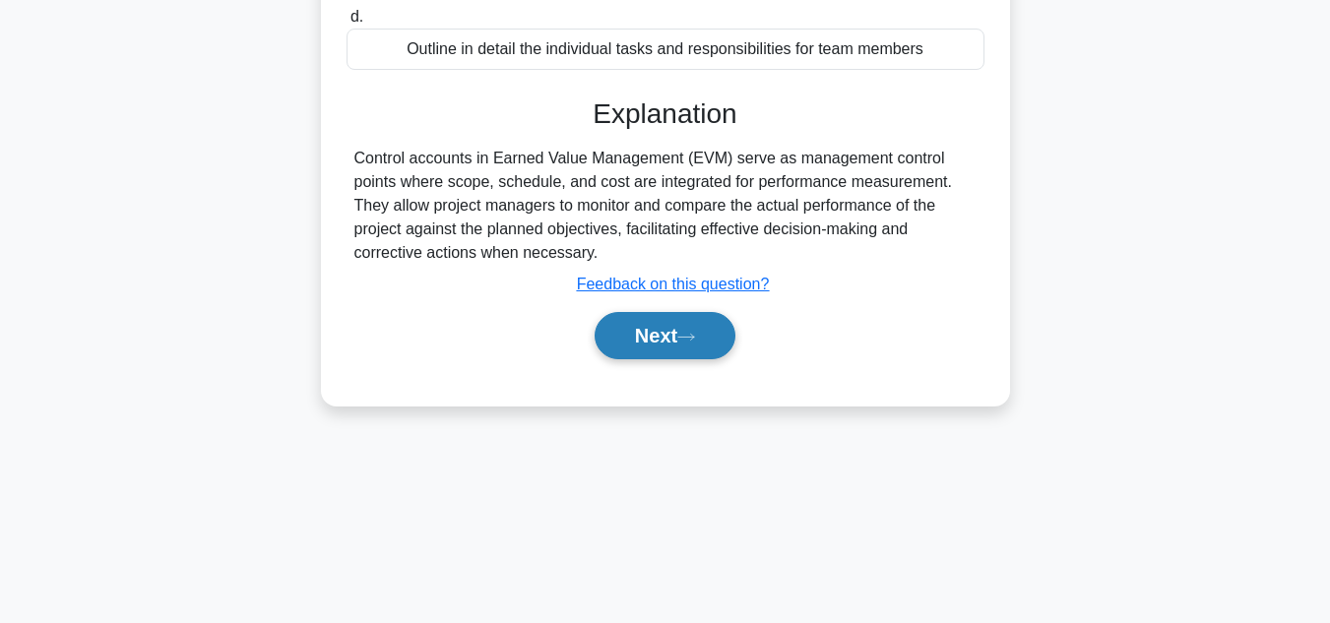
click at [637, 326] on button "Next" at bounding box center [664, 335] width 141 height 47
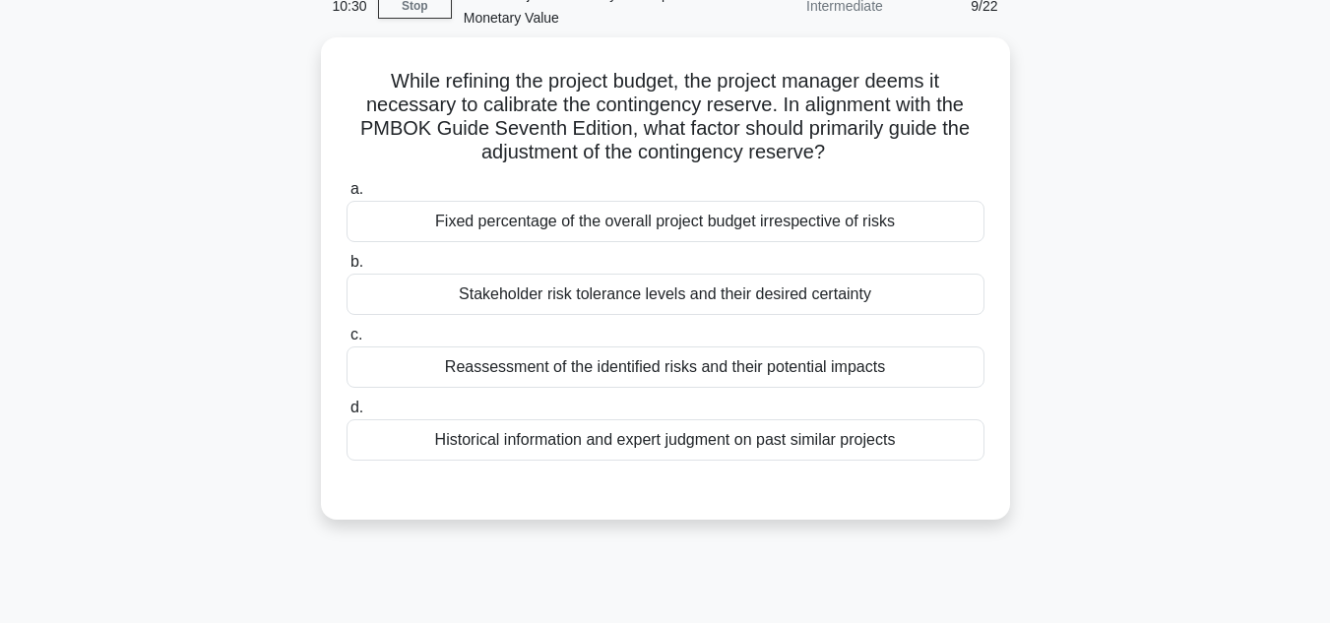
scroll to position [46, 0]
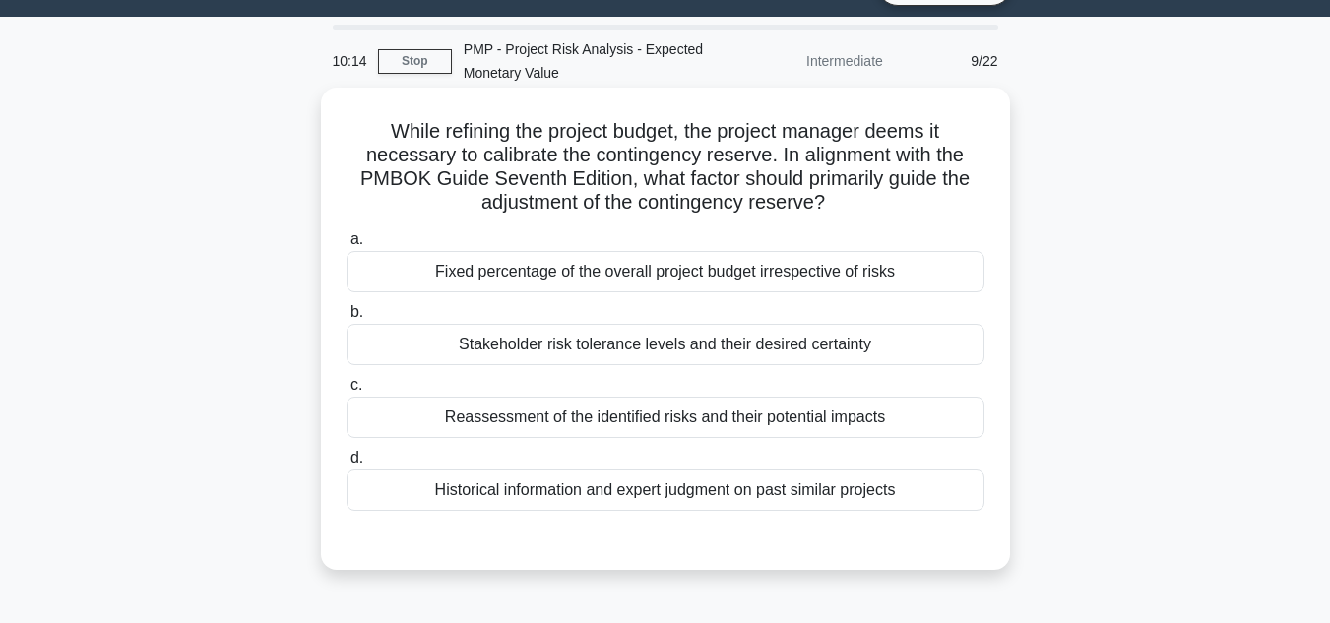
click at [840, 425] on div "Reassessment of the identified risks and their potential impacts" at bounding box center [665, 417] width 638 height 41
drag, startPoint x: 713, startPoint y: 419, endPoint x: 729, endPoint y: 421, distance: 15.9
click at [721, 421] on div "Reassessment of the identified risks and their potential impacts" at bounding box center [665, 417] width 638 height 41
click at [756, 417] on div "Reassessment of the identified risks and their potential impacts" at bounding box center [665, 417] width 638 height 41
click at [346, 392] on input "c. Reassessment of the identified risks and their potential impacts" at bounding box center [346, 385] width 0 height 13
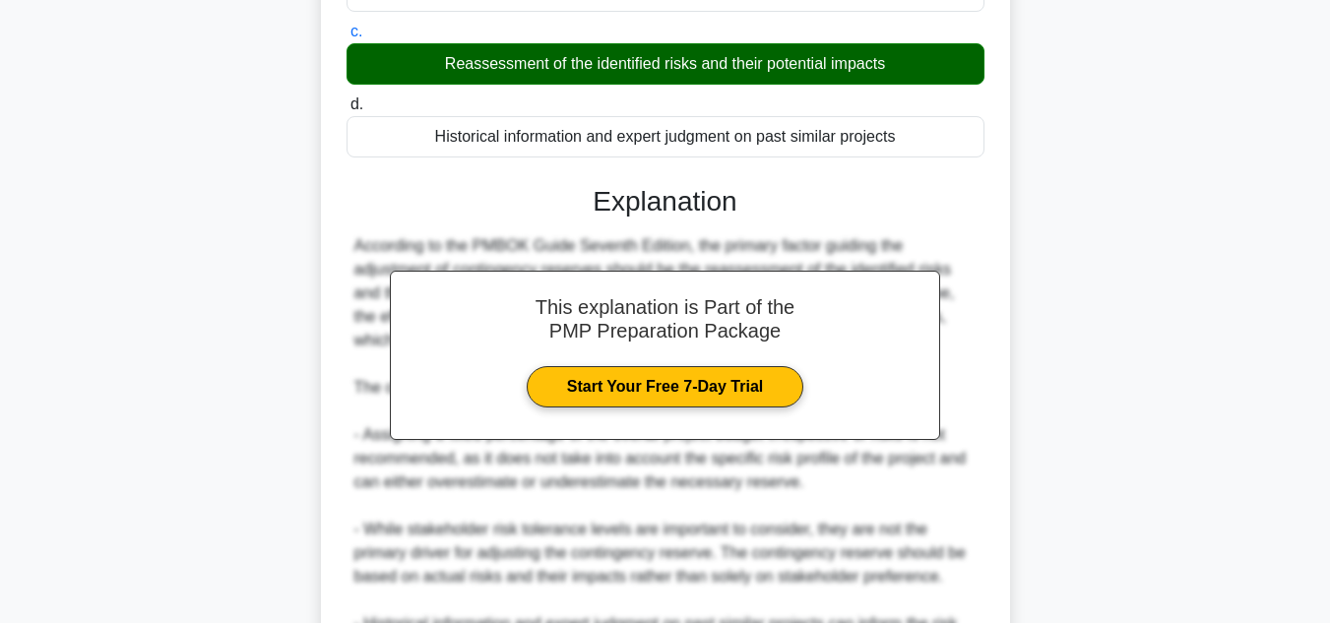
scroll to position [637, 0]
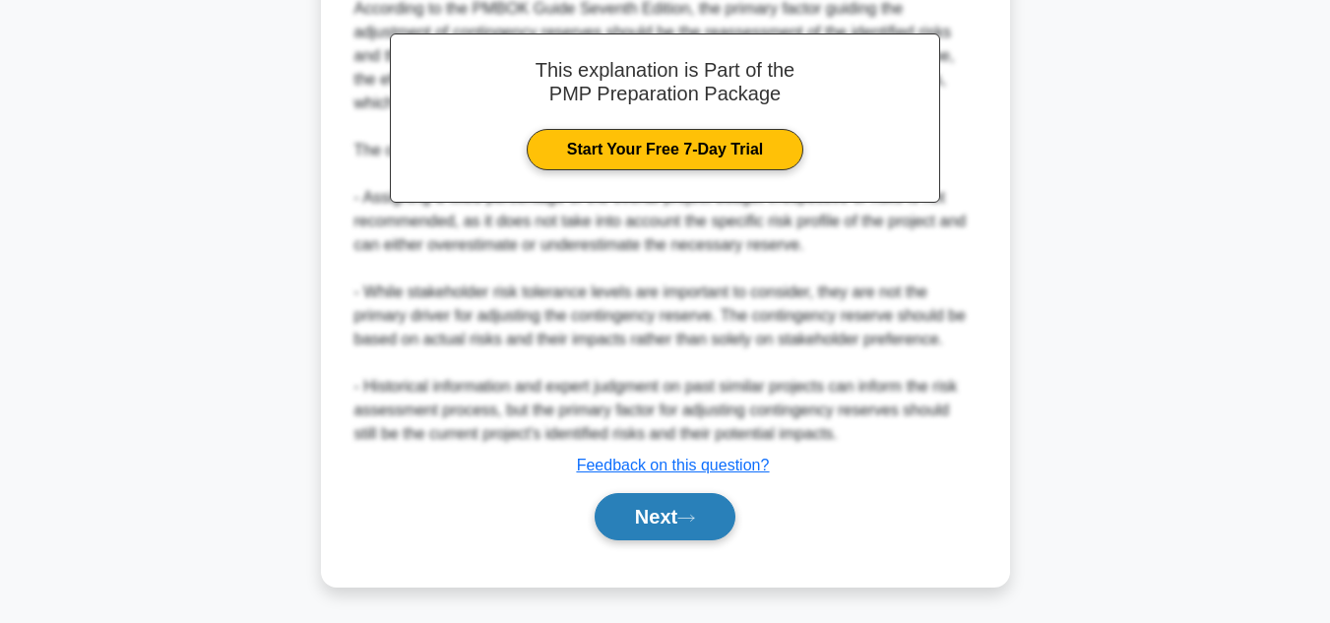
click at [705, 522] on button "Next" at bounding box center [664, 516] width 141 height 47
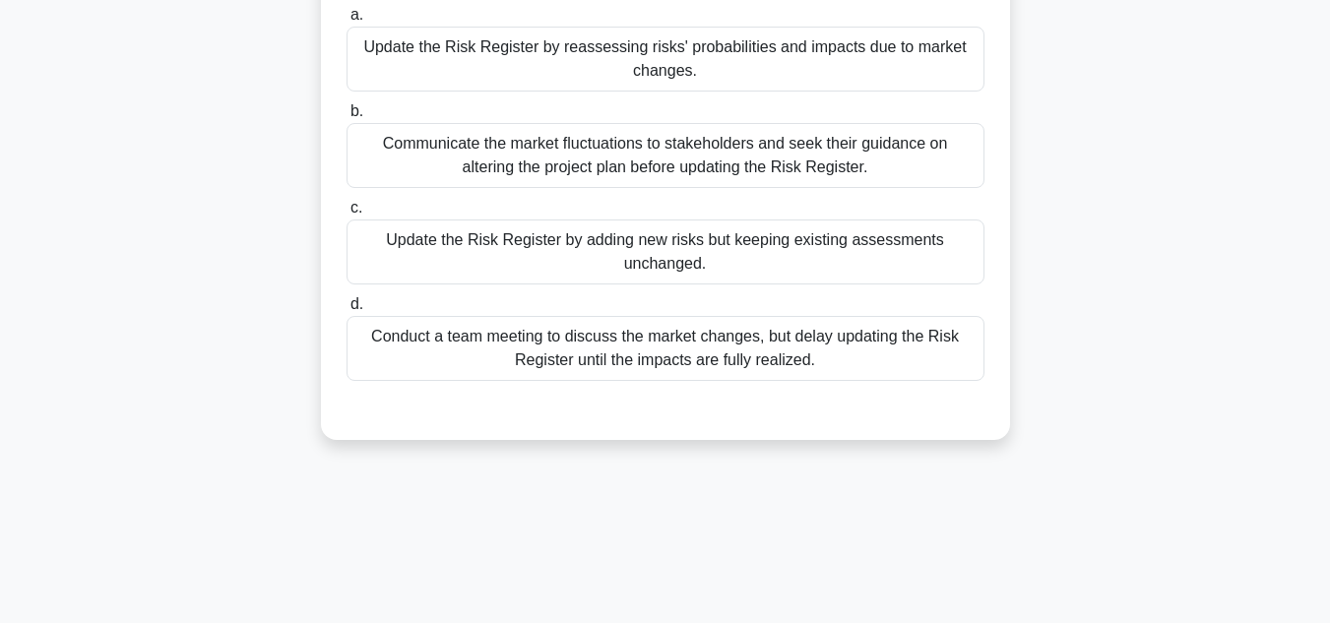
scroll to position [243, 0]
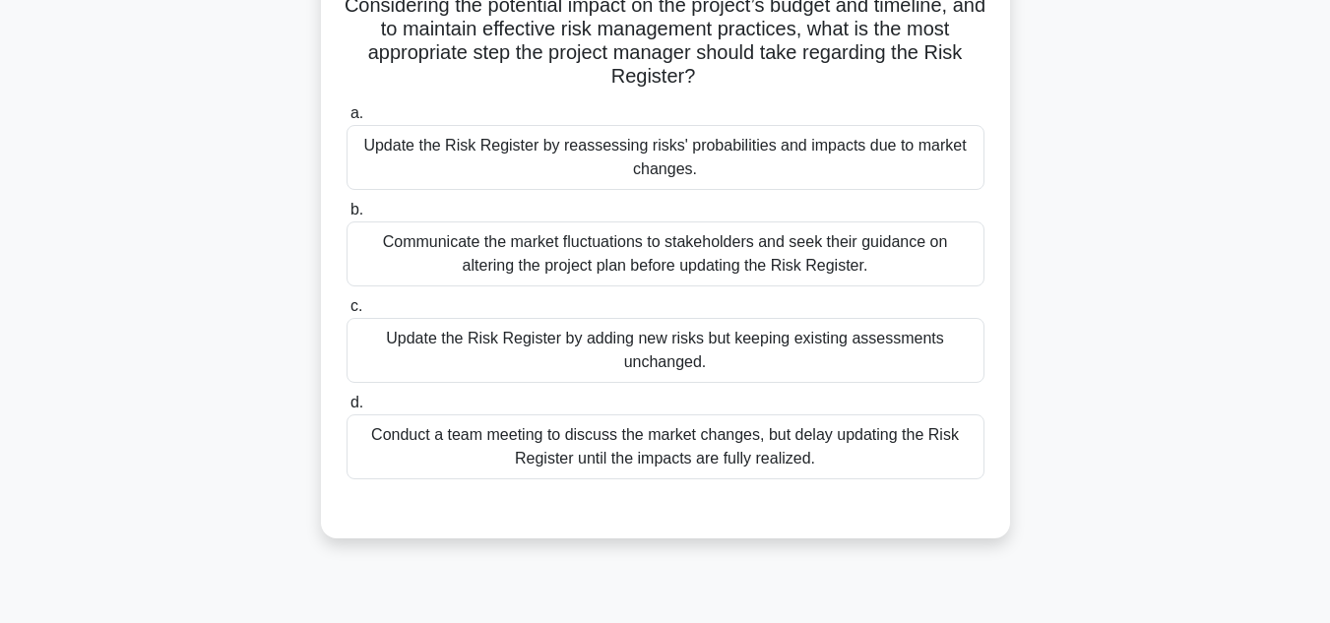
click at [722, 168] on div "Update the Risk Register by reassessing risks' probabilities and impacts due to…" at bounding box center [665, 157] width 638 height 65
click at [346, 120] on input "a. Update the Risk Register by reassessing risks' probabilities and impacts due…" at bounding box center [346, 113] width 0 height 13
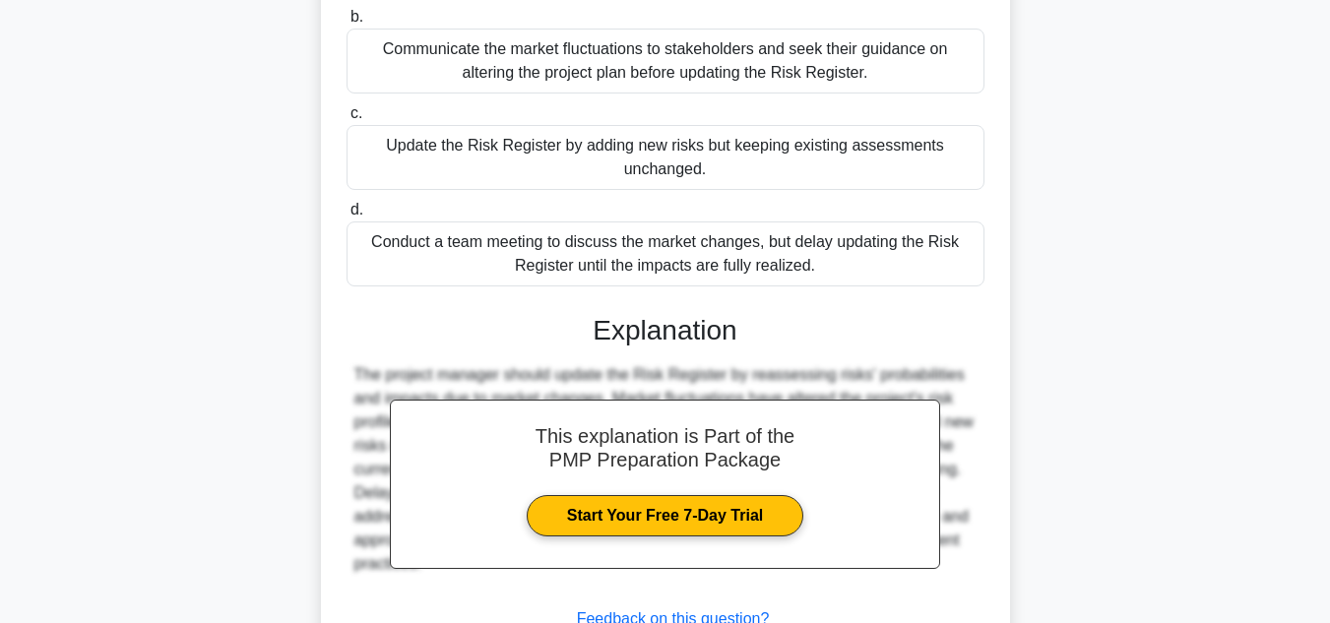
scroll to position [591, 0]
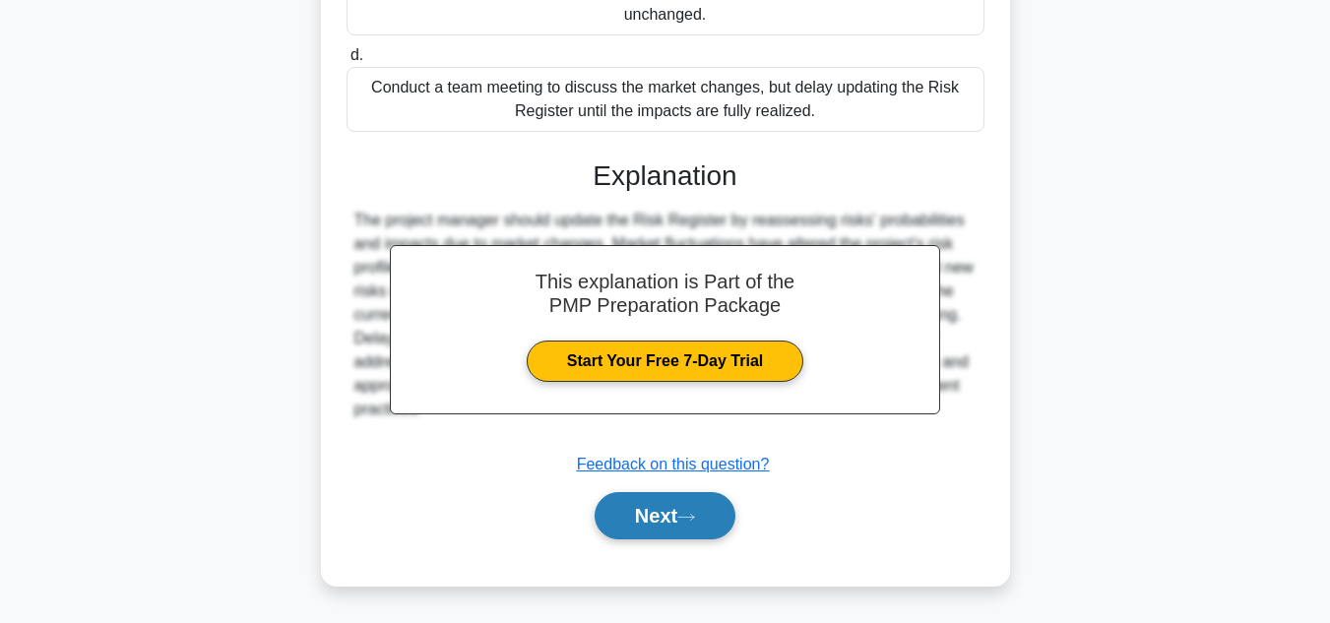
click at [728, 506] on button "Next" at bounding box center [664, 515] width 141 height 47
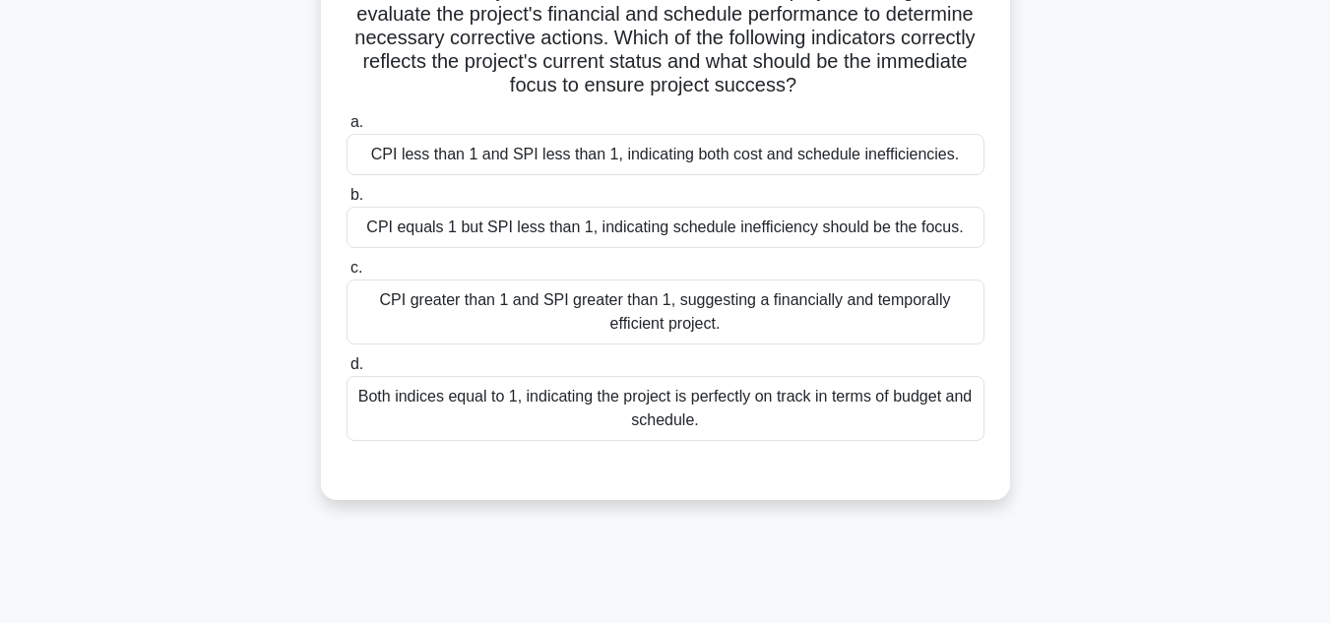
scroll to position [341, 0]
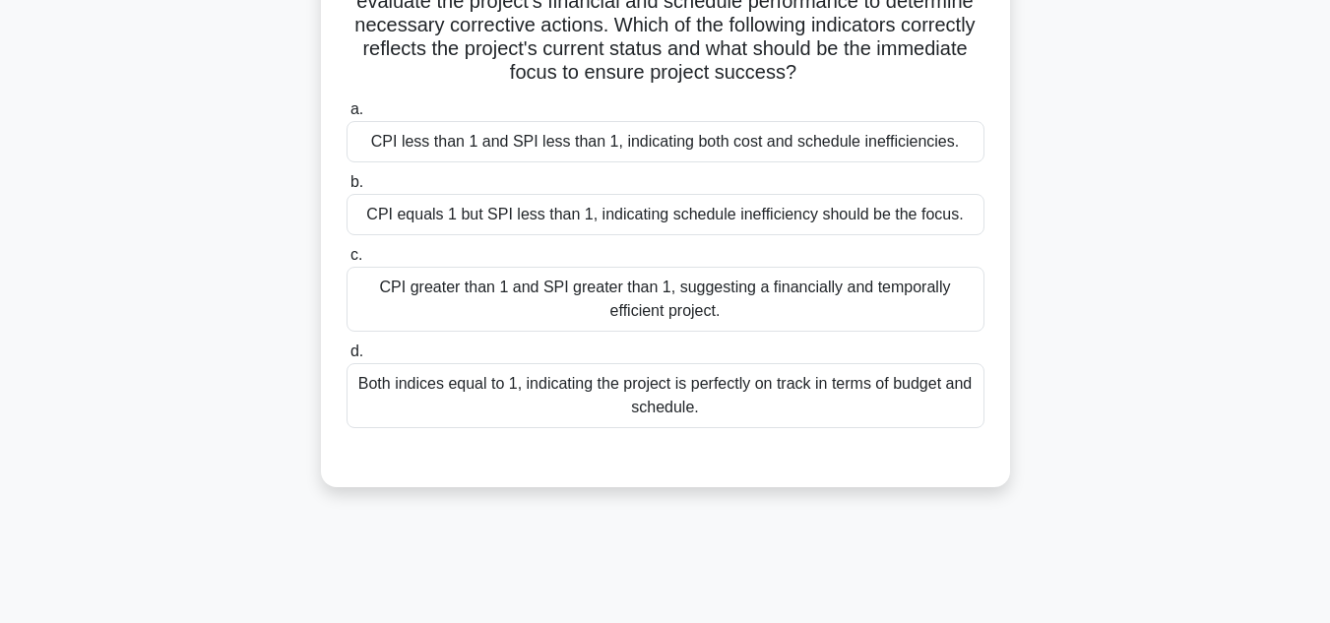
click at [550, 148] on div "CPI less than 1 and SPI less than 1, indicating both cost and schedule ineffici…" at bounding box center [665, 141] width 638 height 41
click at [346, 116] on input "a. CPI less than 1 and SPI less than 1, indicating both cost and schedule ineff…" at bounding box center [346, 109] width 0 height 13
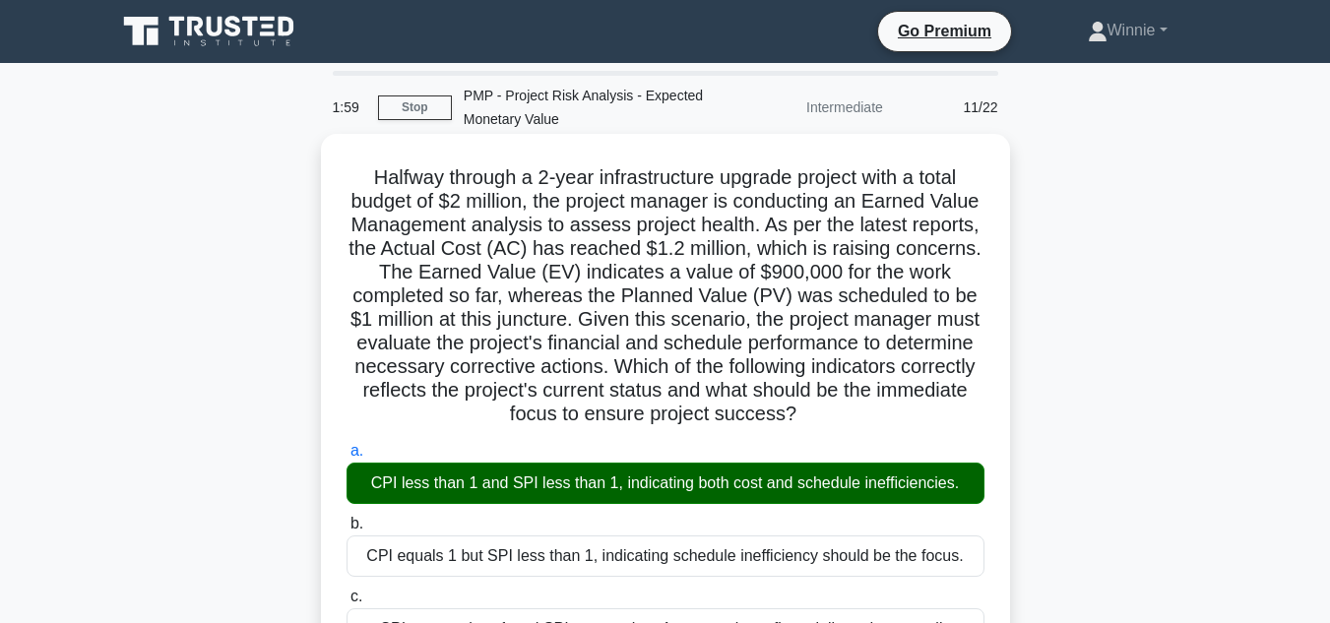
scroll to position [899, 0]
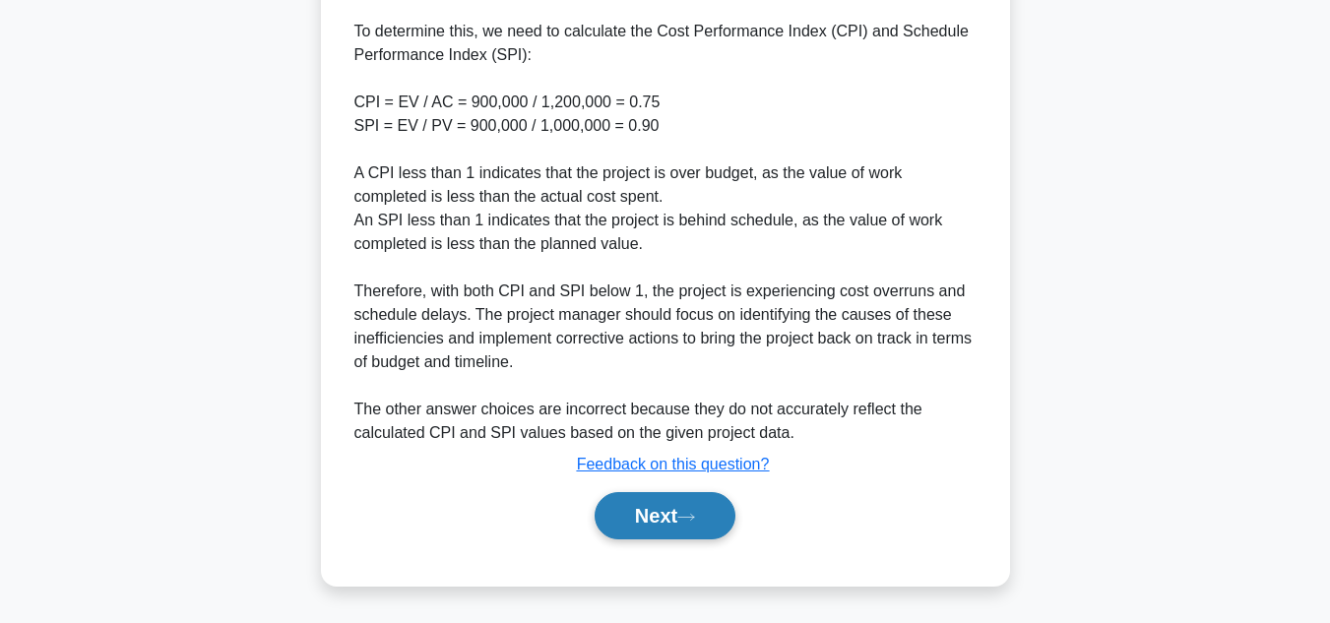
click at [631, 495] on button "Next" at bounding box center [664, 515] width 141 height 47
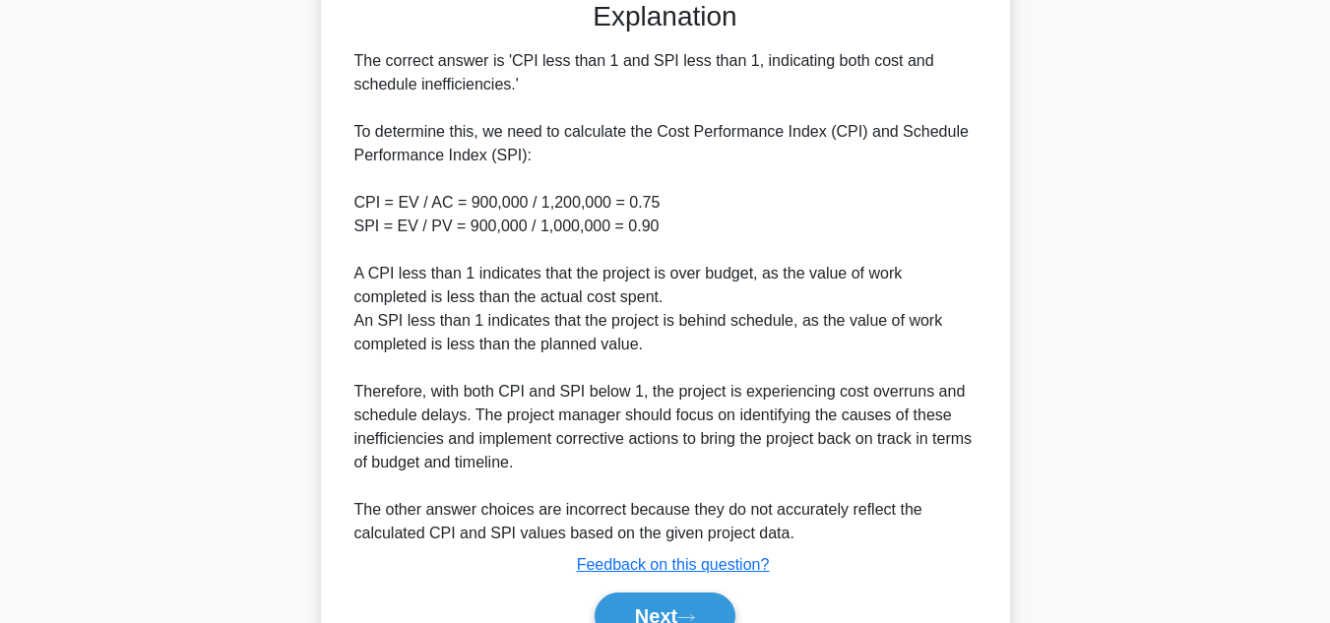
scroll to position [683, 0]
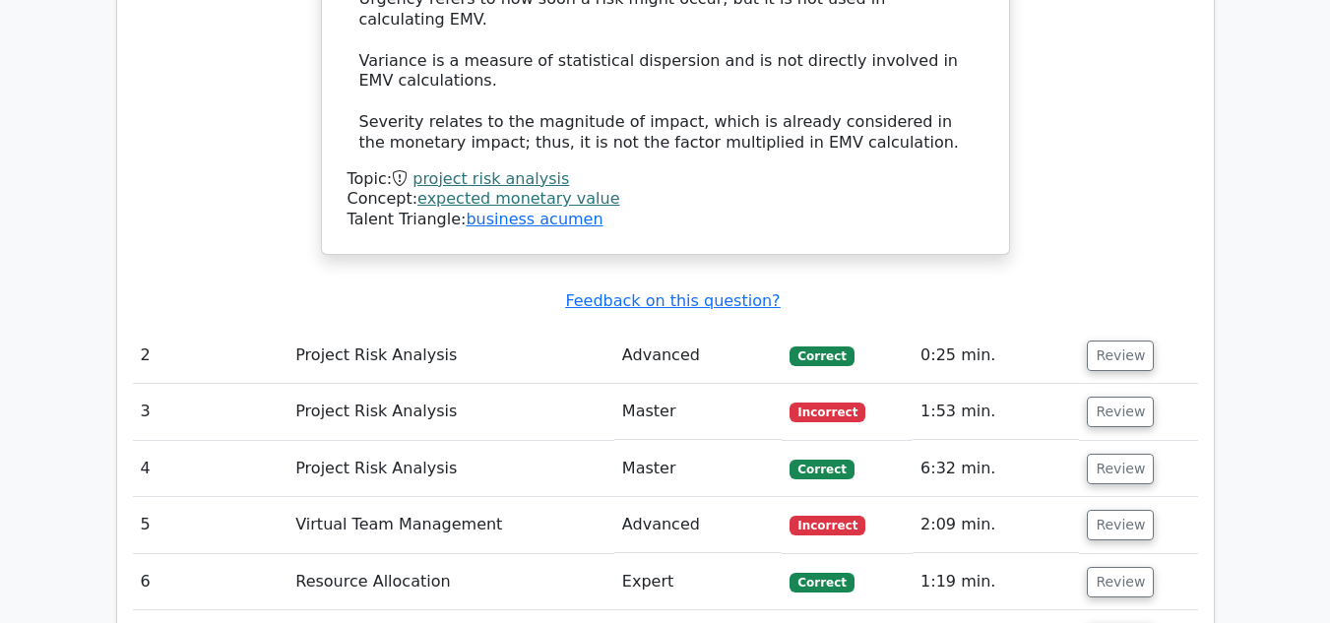
scroll to position [2460, 0]
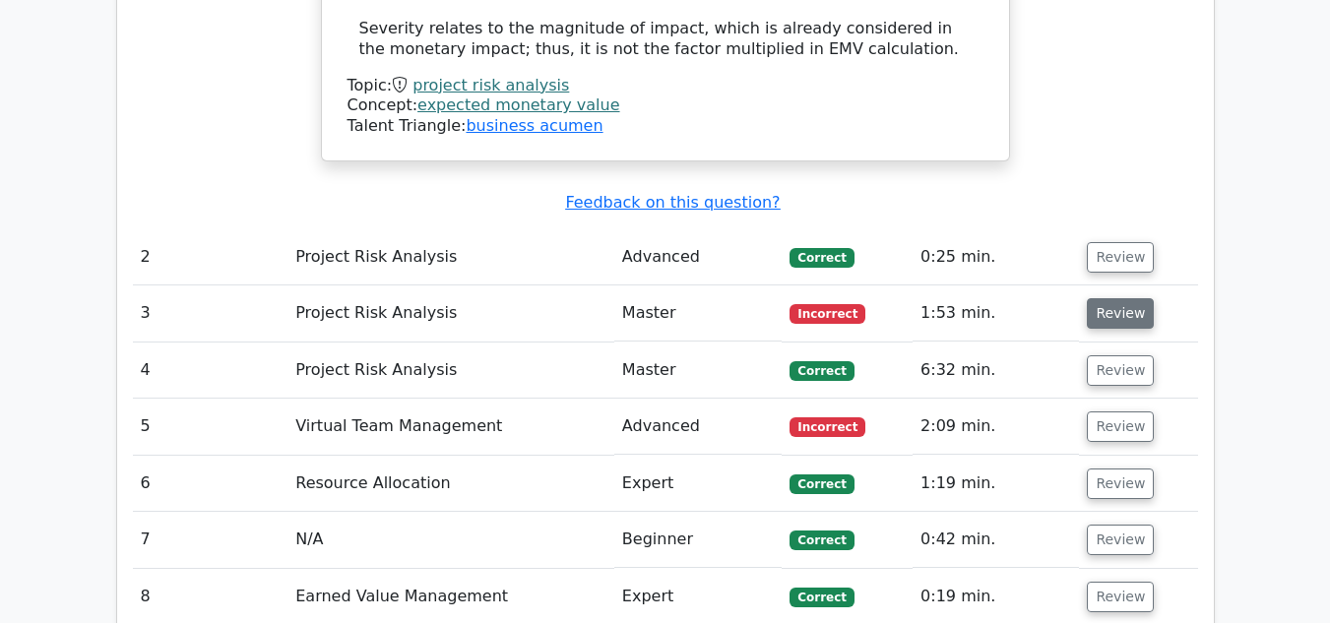
click at [1097, 298] on button "Review" at bounding box center [1119, 313] width 67 height 31
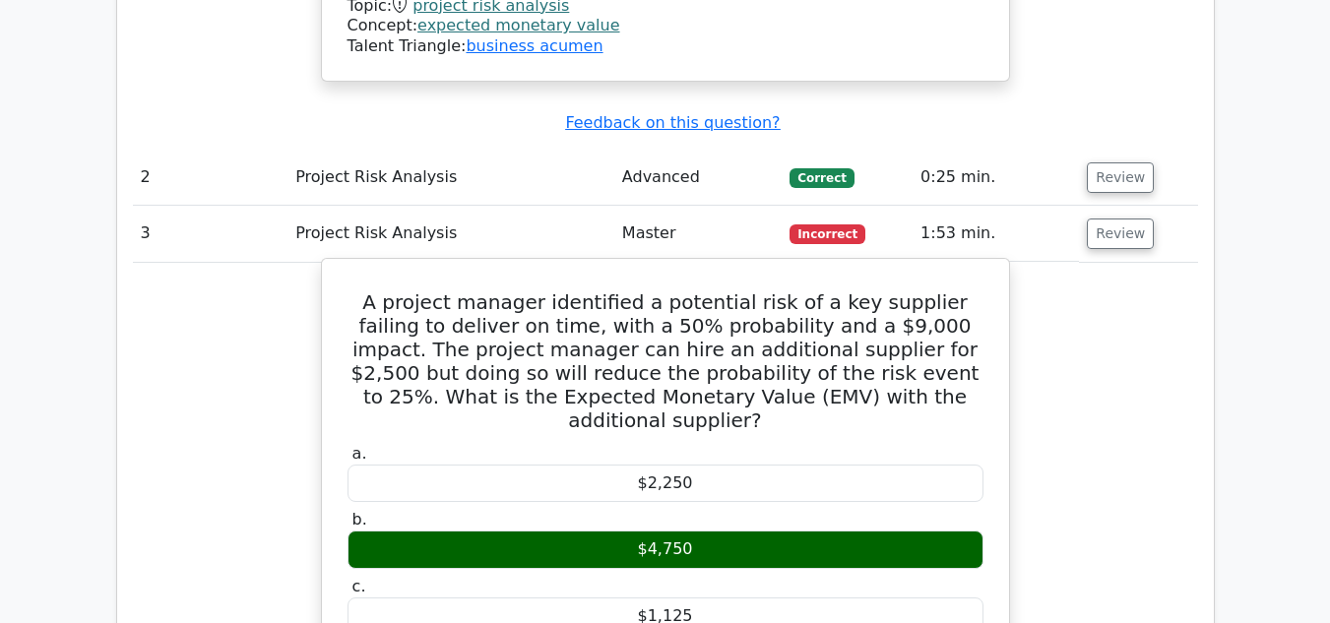
scroll to position [2264, 0]
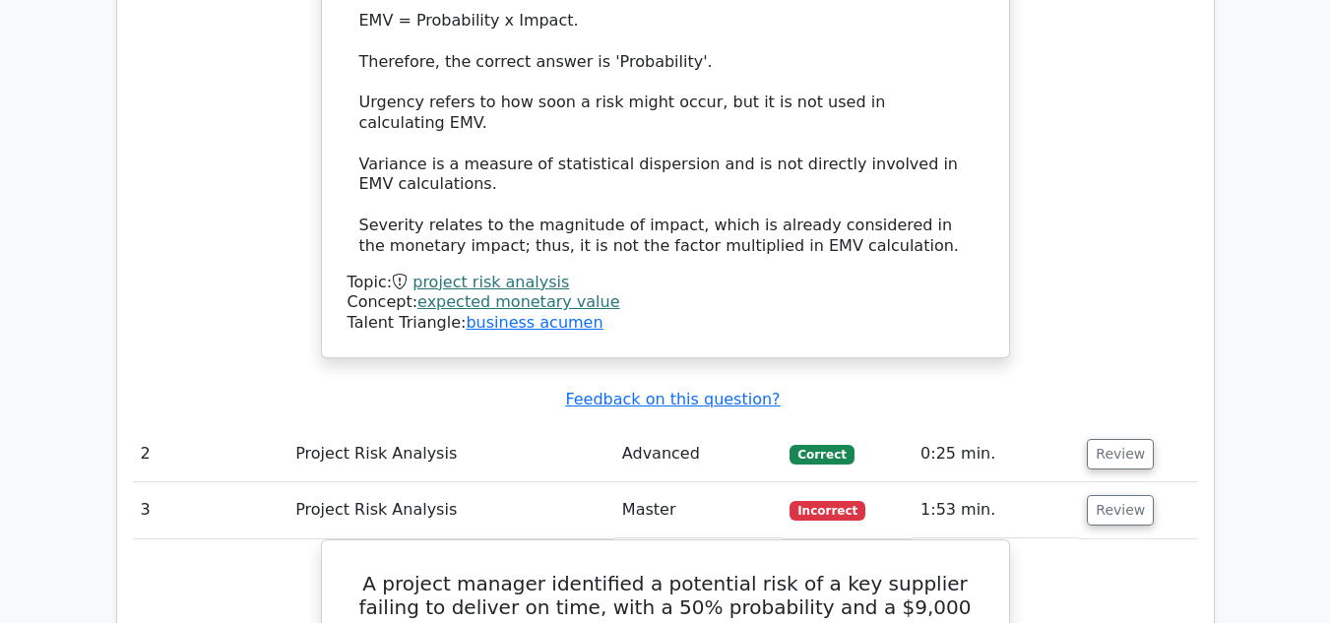
click at [824, 501] on span "Incorrect" at bounding box center [827, 511] width 76 height 20
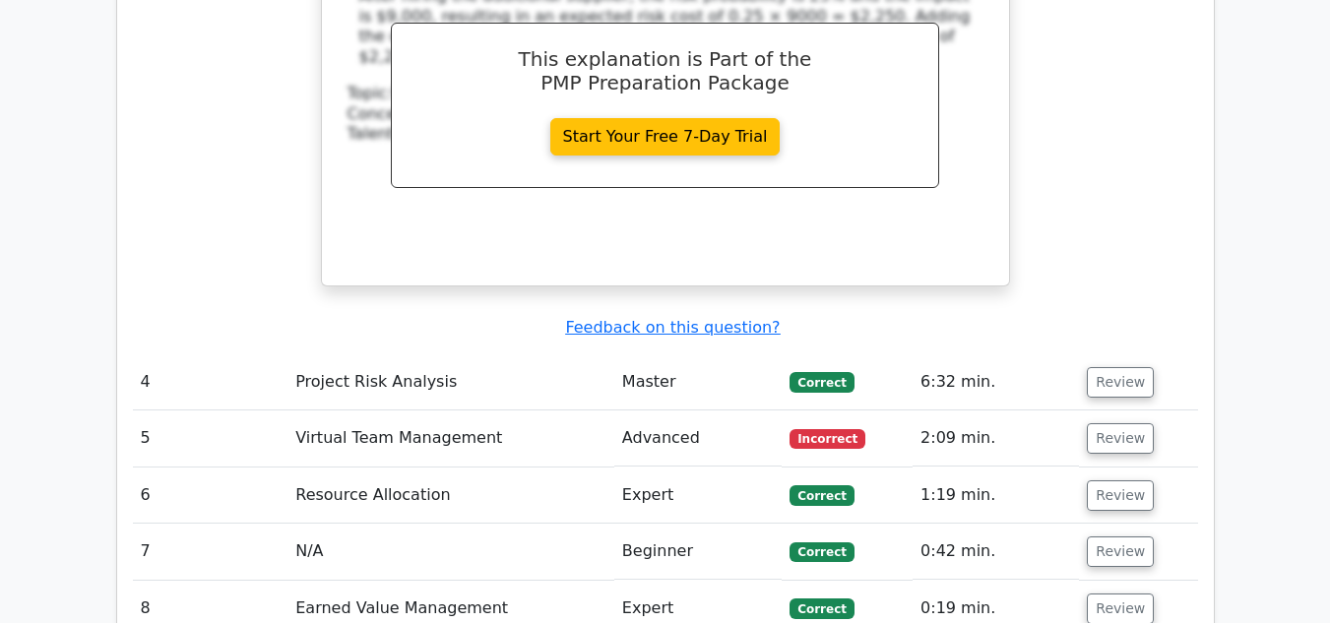
scroll to position [3346, 0]
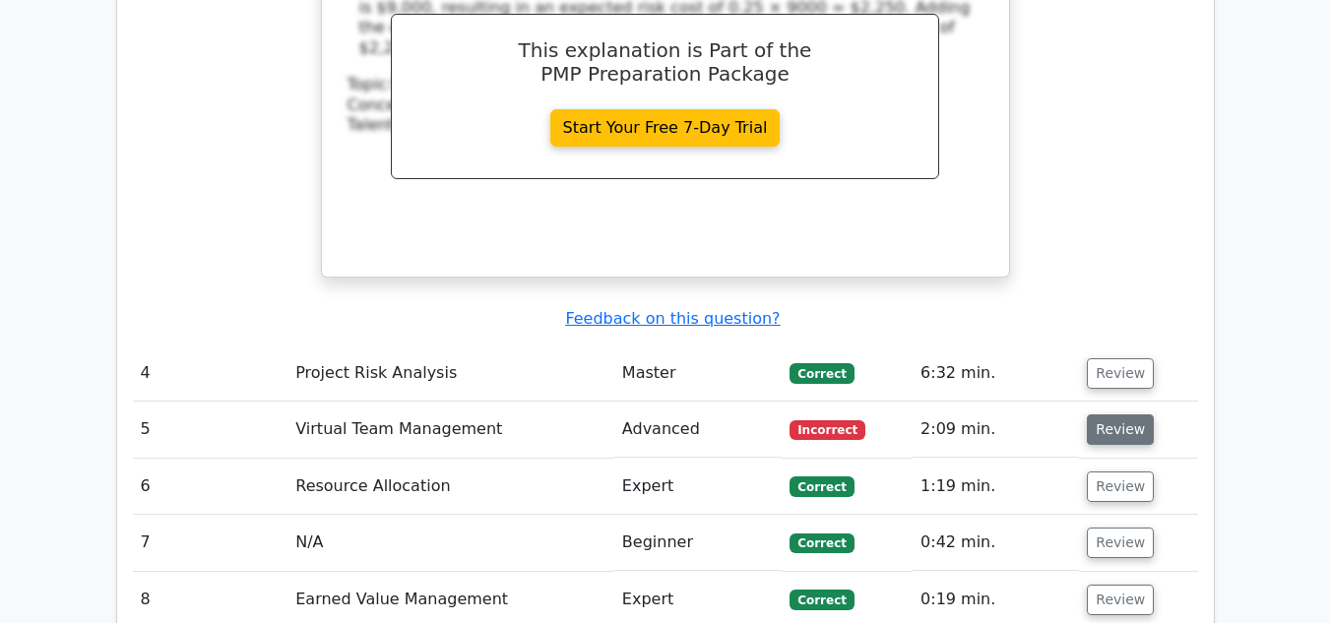
click at [1105, 414] on button "Review" at bounding box center [1119, 429] width 67 height 31
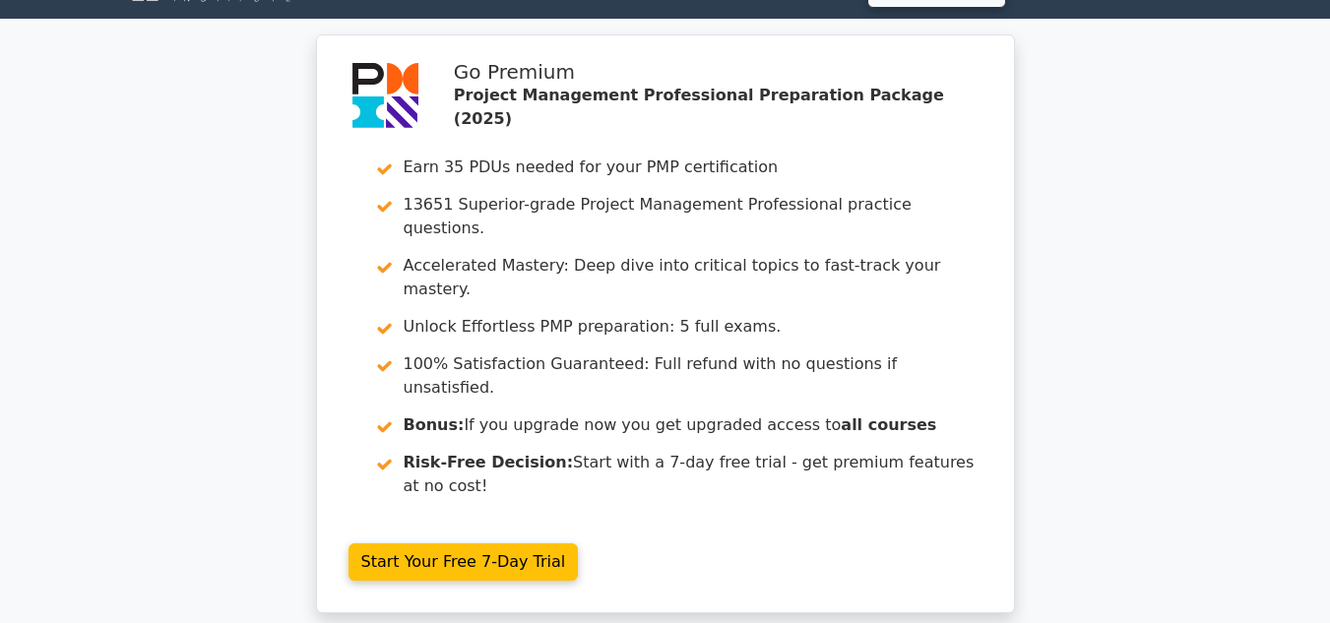
scroll to position [0, 0]
